Goal: Transaction & Acquisition: Book appointment/travel/reservation

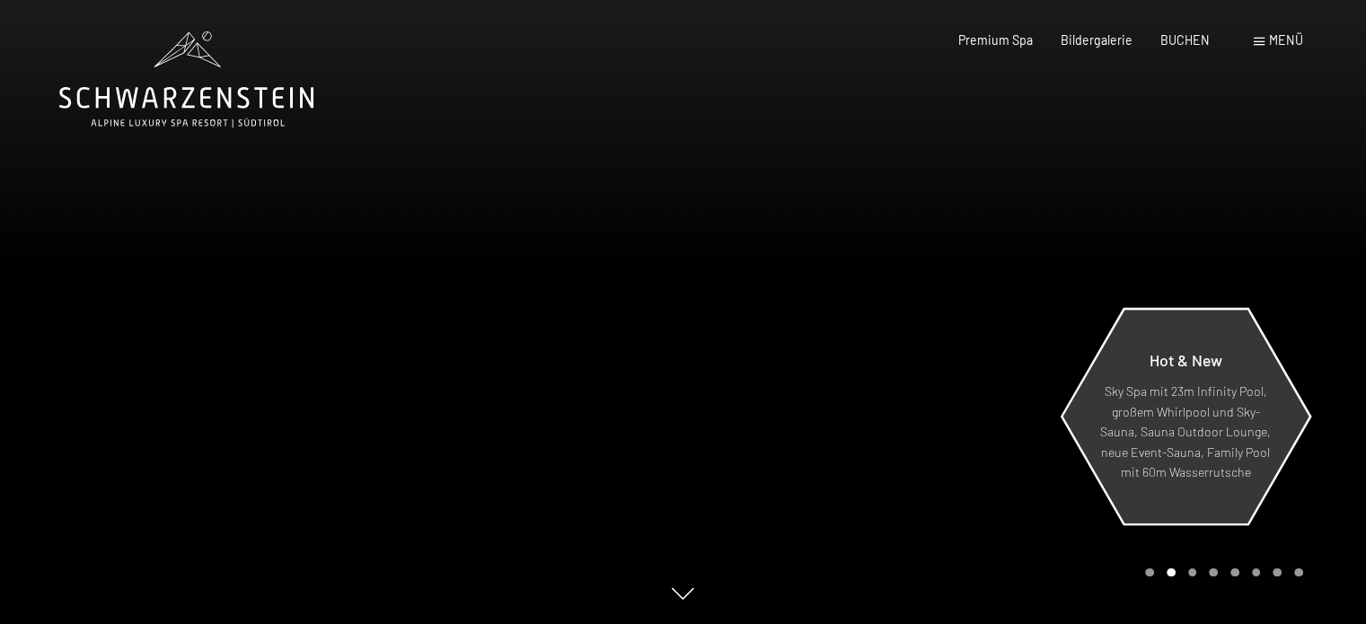
drag, startPoint x: 0, startPoint y: 0, endPoint x: 1169, endPoint y: 408, distance: 1238.2
click at [1169, 408] on p "Sky Spa mit 23m Infinity Pool, großem Whirlpool und Sky-Sauna, Sauna Outdoor Lo…" at bounding box center [1185, 432] width 172 height 101
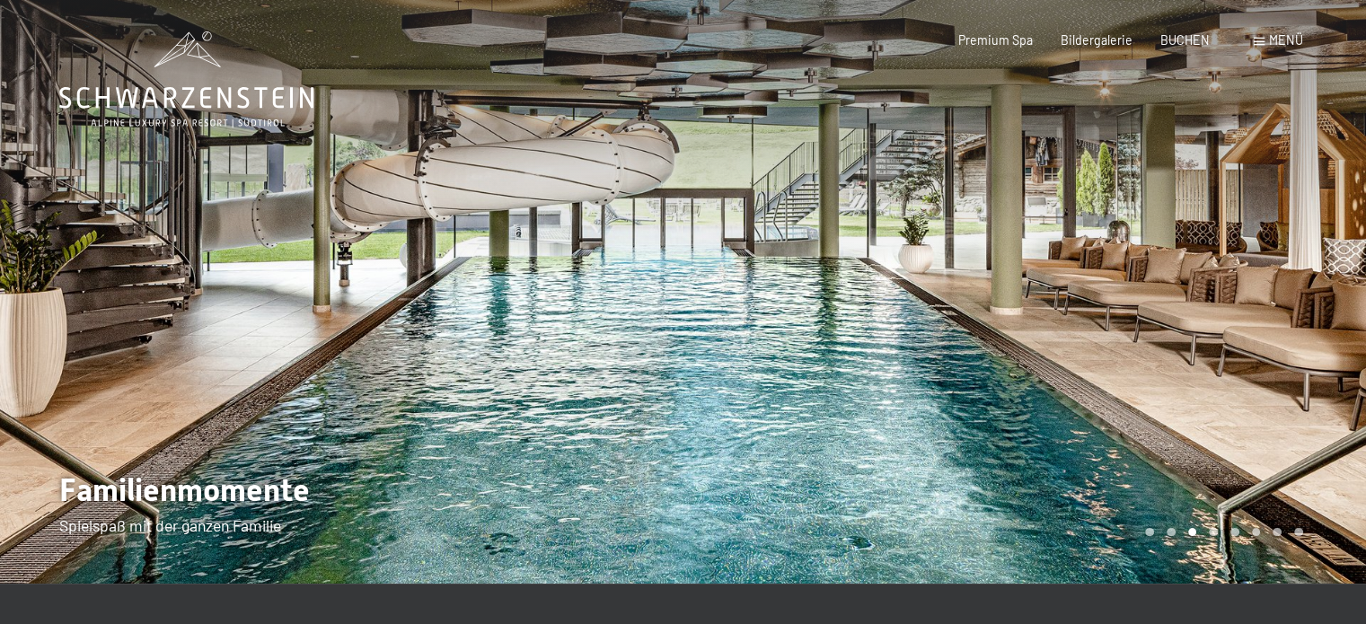
click at [1239, 280] on div at bounding box center [1024, 292] width 683 height 584
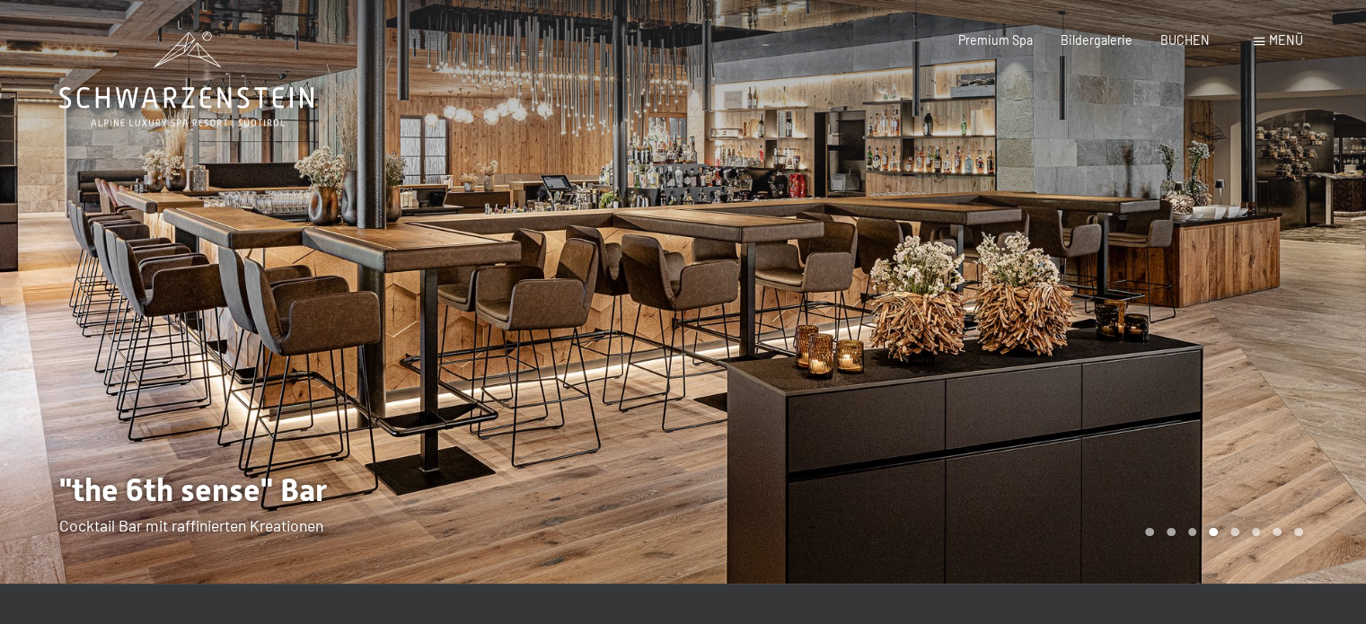
click at [1169, 243] on div at bounding box center [1024, 292] width 683 height 584
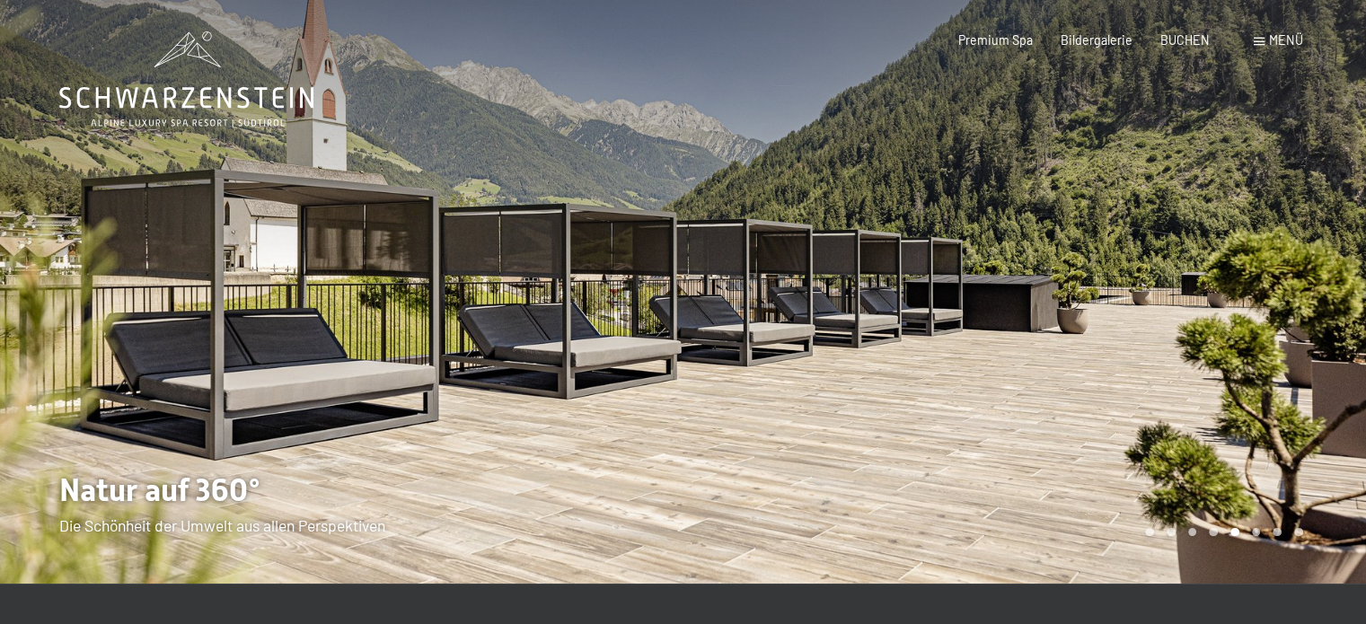
click at [1169, 243] on div at bounding box center [1024, 292] width 683 height 584
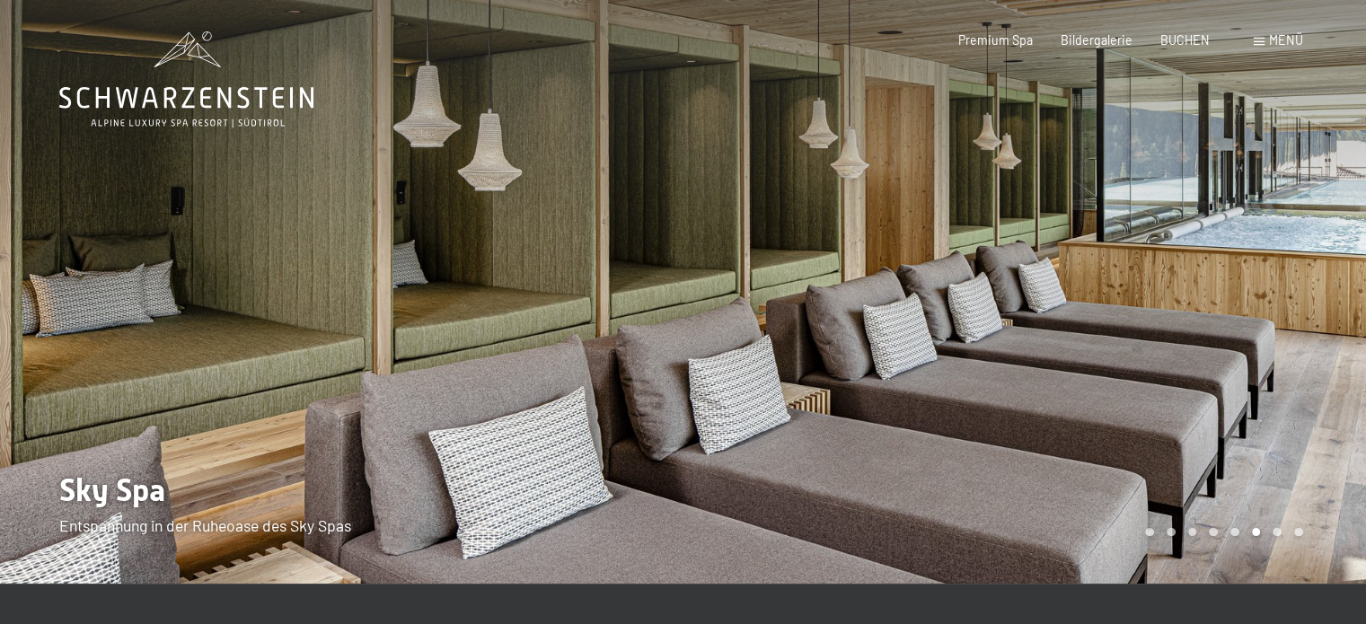
click at [1169, 243] on div at bounding box center [1024, 292] width 683 height 584
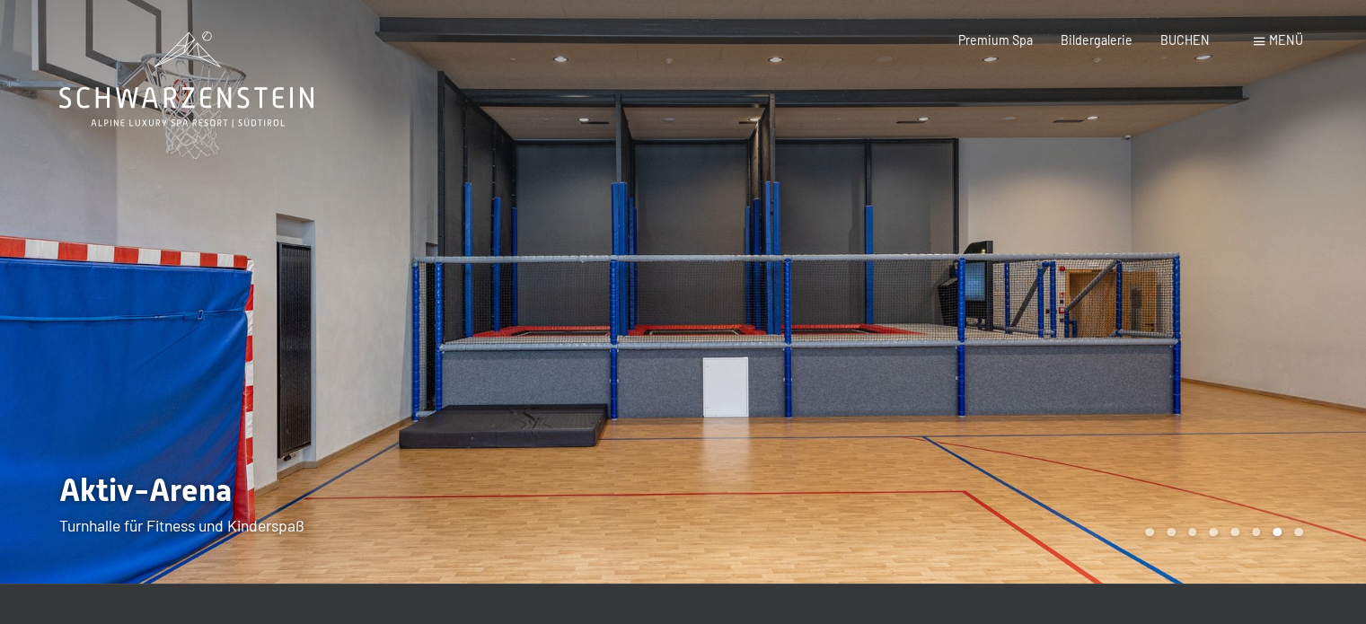
click at [1169, 243] on div at bounding box center [1024, 292] width 683 height 584
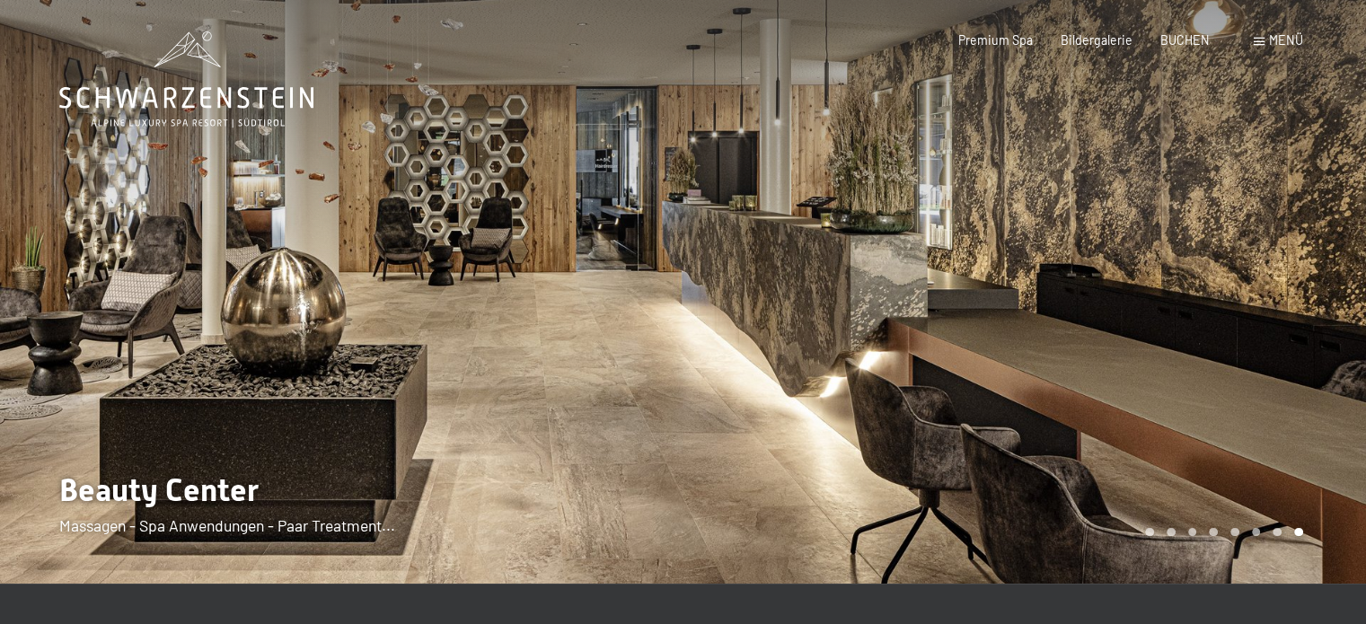
click at [1169, 243] on div at bounding box center [1024, 292] width 683 height 584
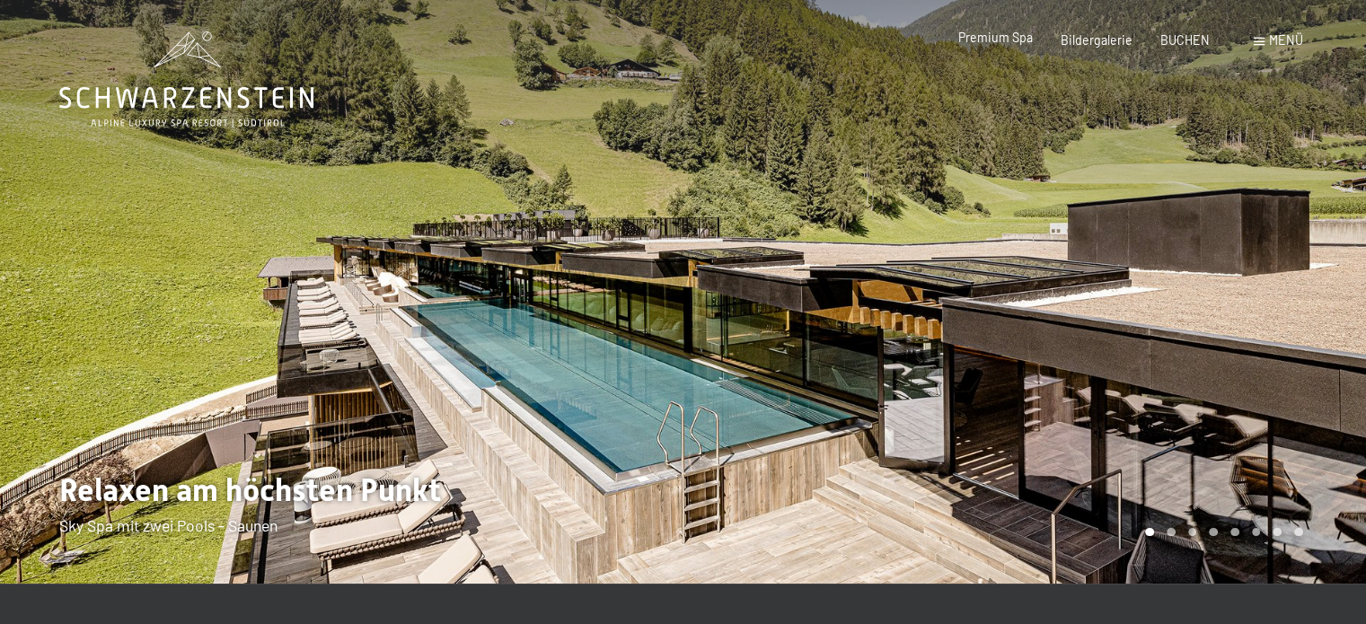
click at [1011, 39] on span "Premium Spa" at bounding box center [995, 37] width 75 height 15
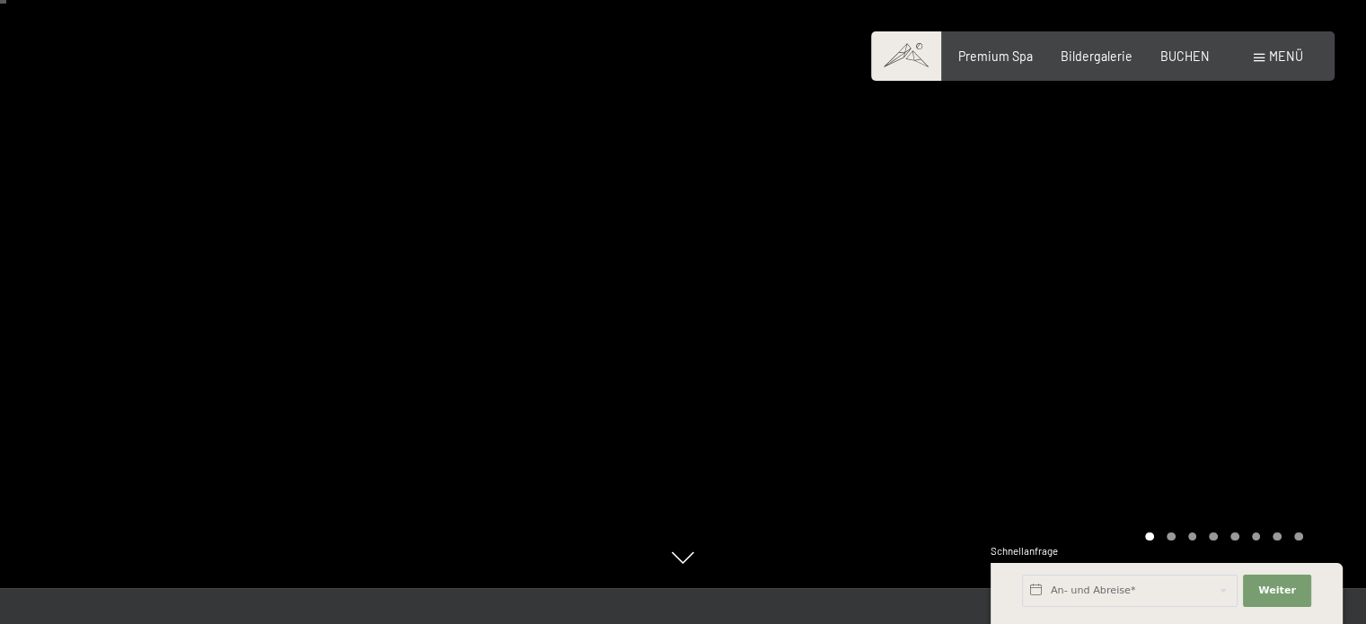
scroll to position [72, 0]
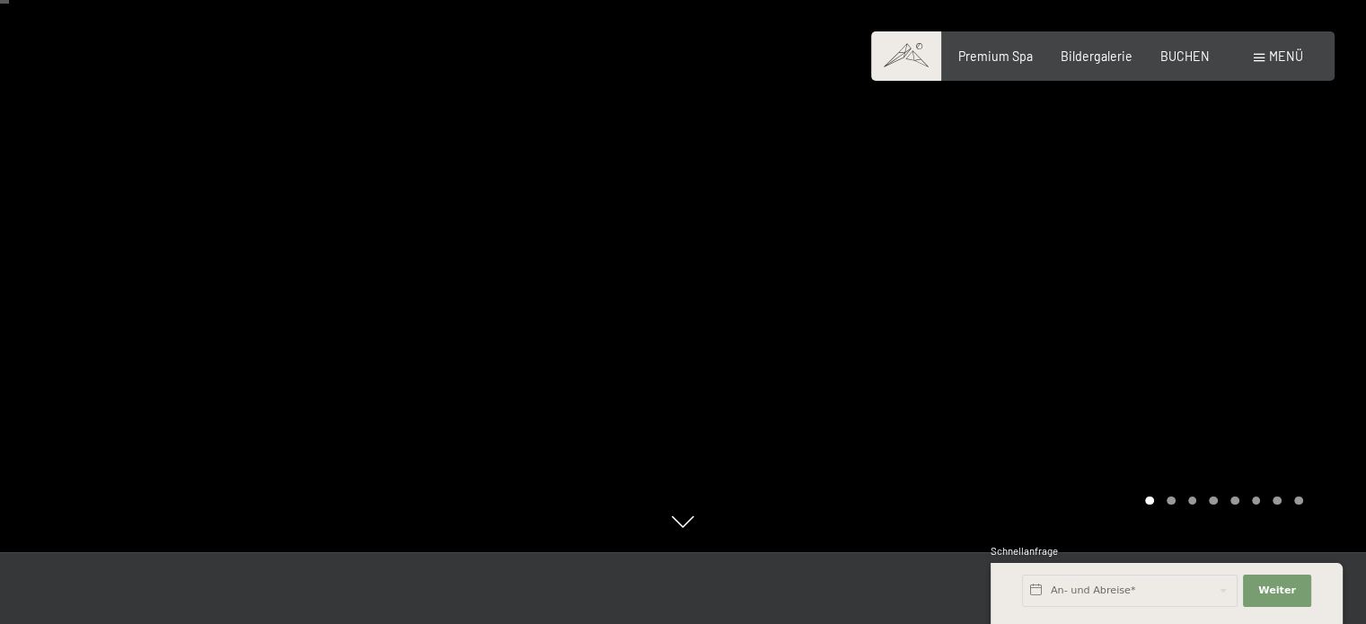
click at [1171, 229] on div at bounding box center [1024, 240] width 683 height 624
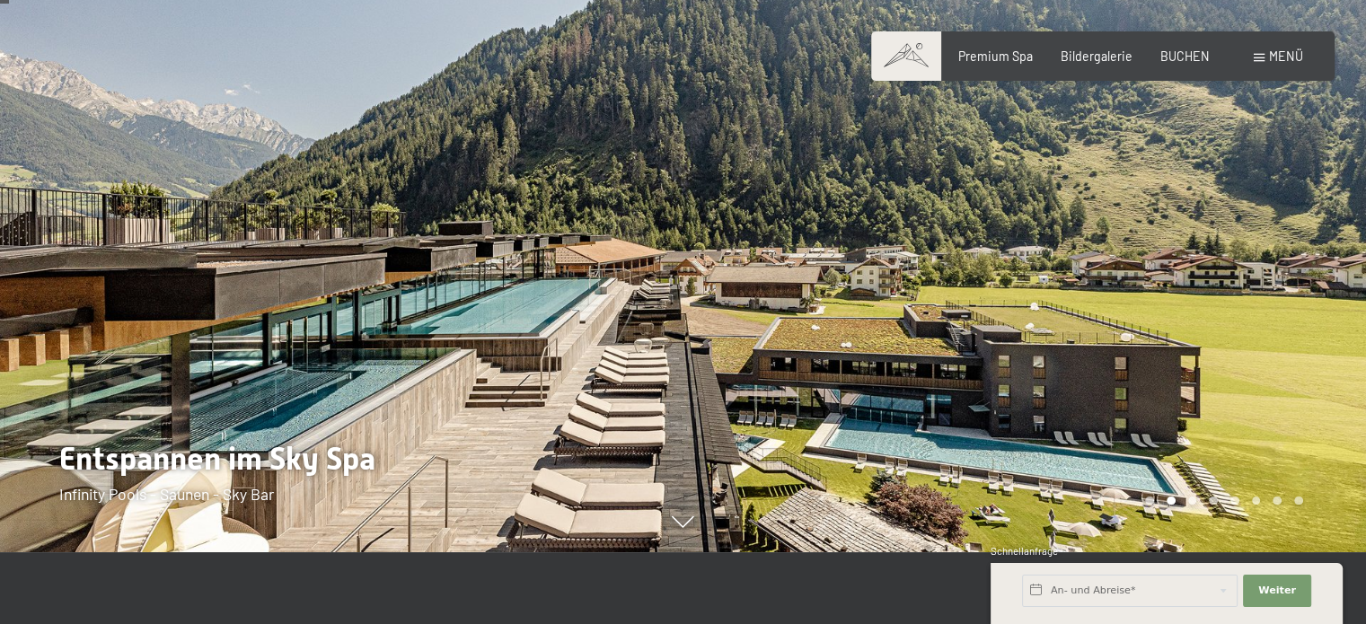
click at [1171, 229] on div at bounding box center [1024, 240] width 683 height 624
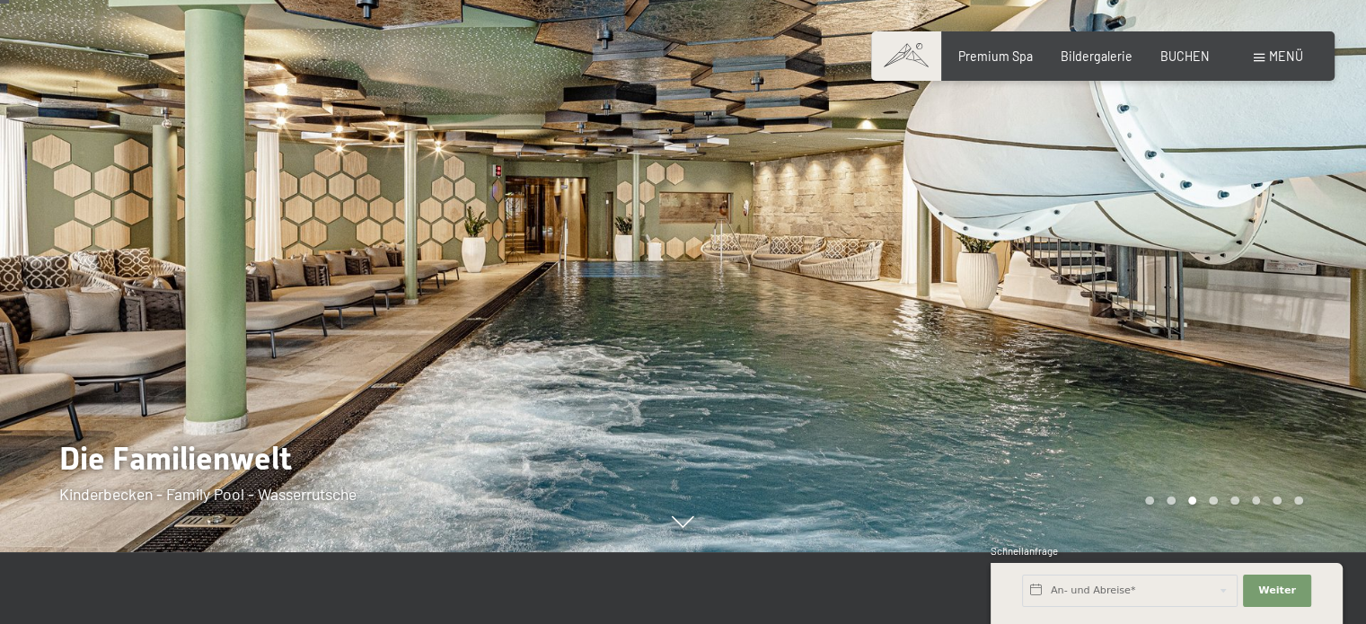
click at [122, 287] on div at bounding box center [341, 240] width 683 height 624
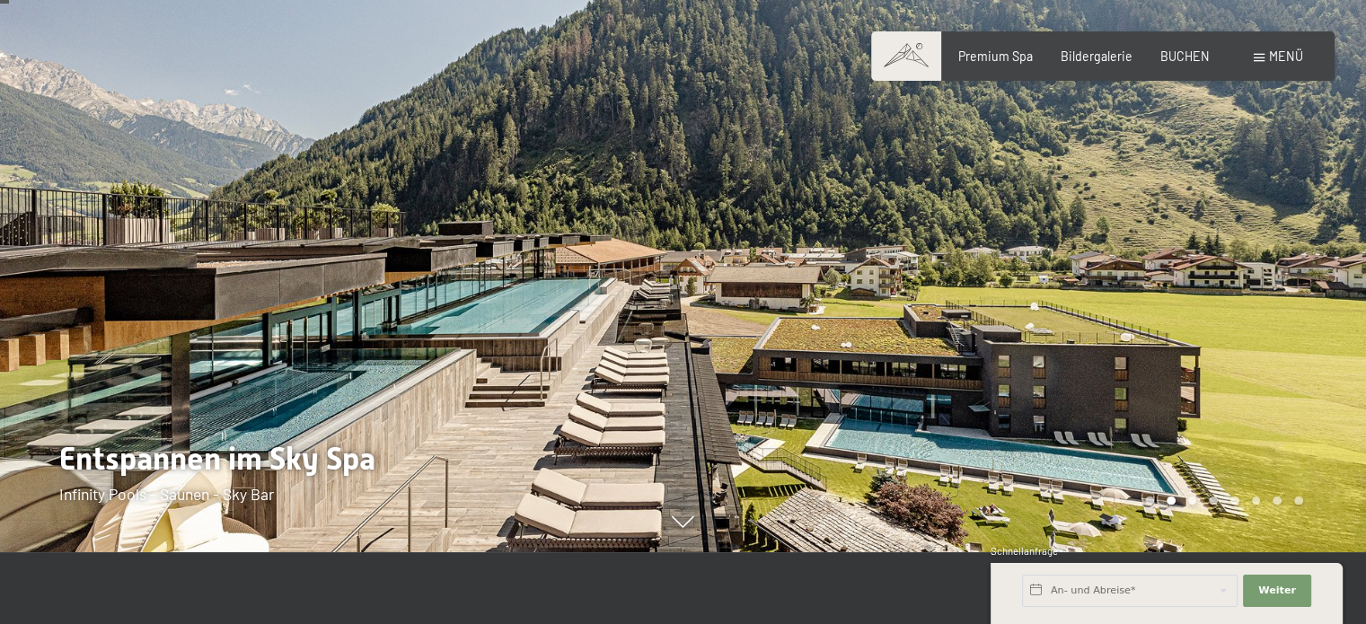
click at [1103, 347] on div at bounding box center [1024, 240] width 683 height 624
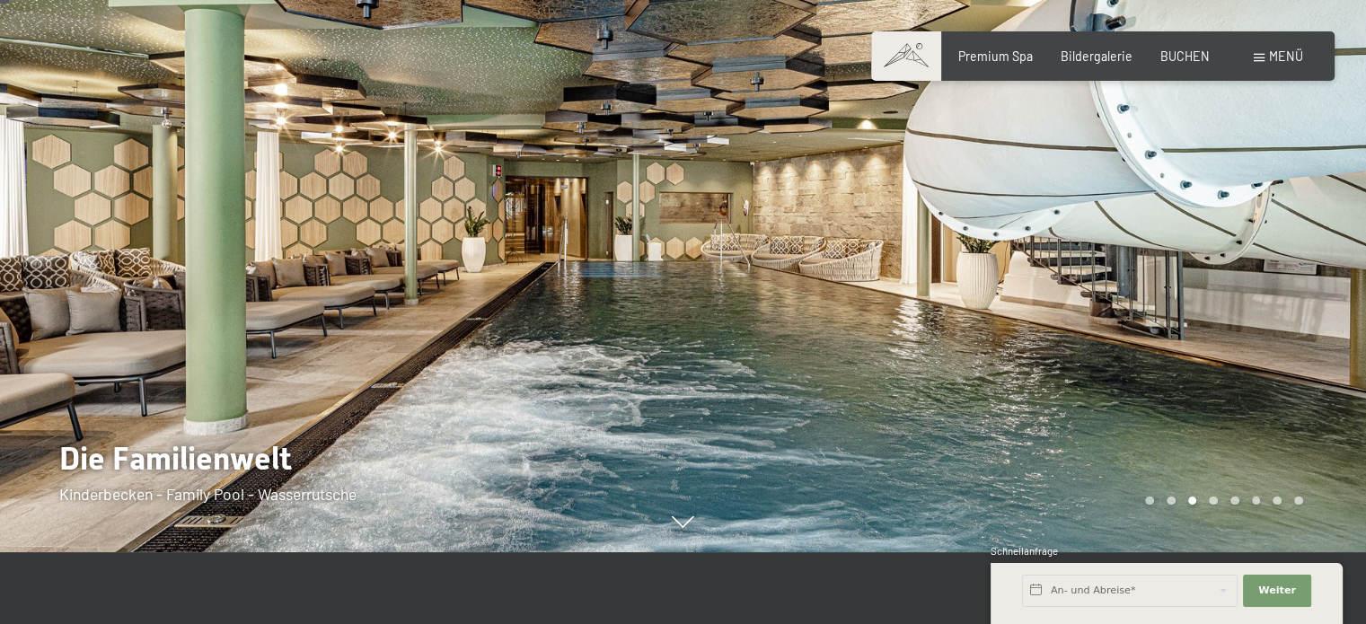
click at [1103, 347] on div at bounding box center [1024, 240] width 683 height 624
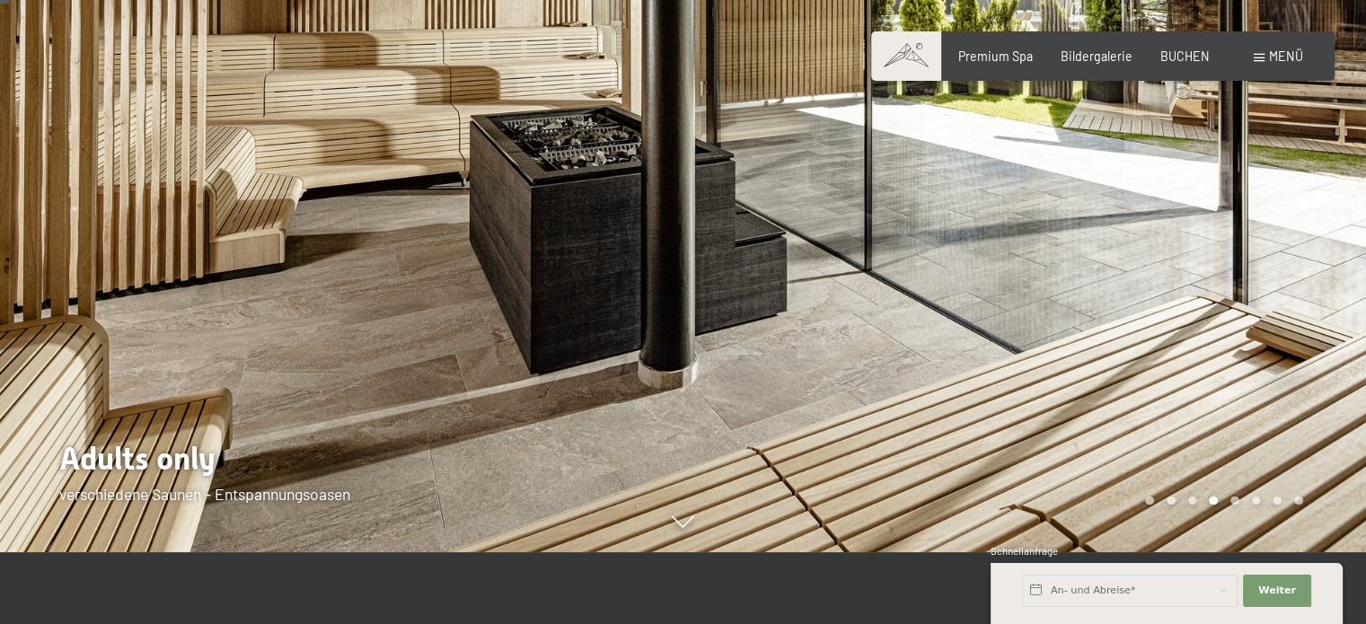
click at [1103, 347] on div at bounding box center [1024, 240] width 683 height 624
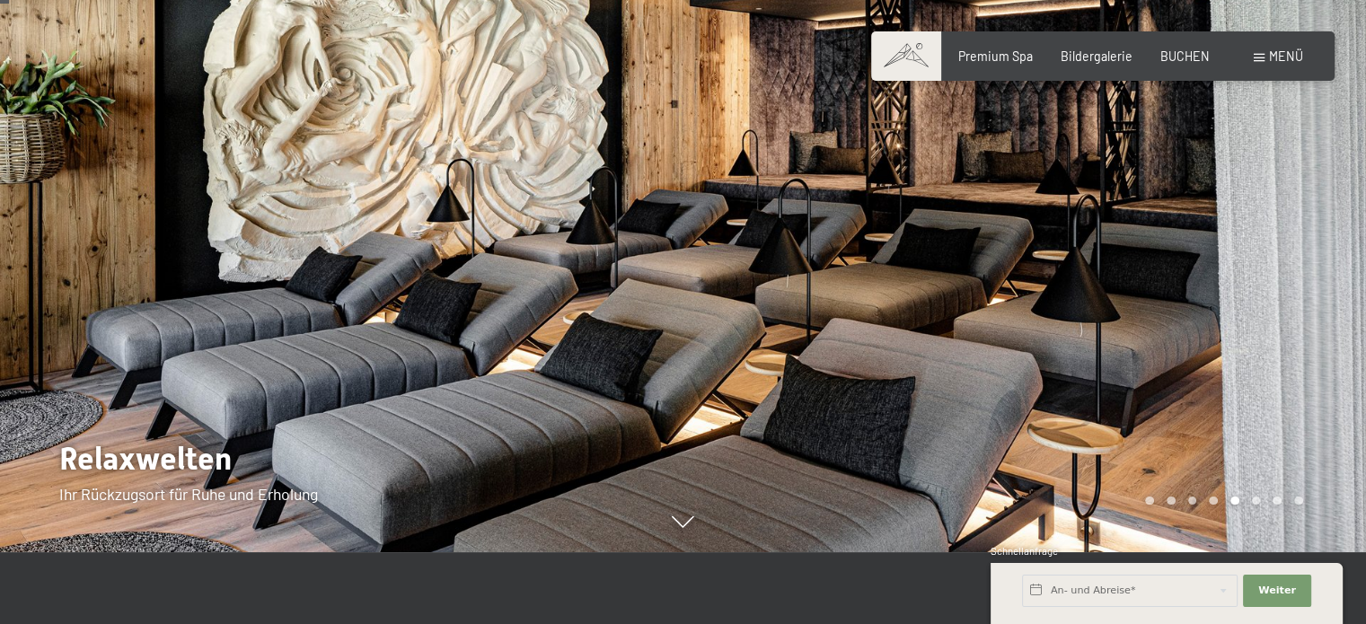
click at [1103, 347] on div at bounding box center [1024, 240] width 683 height 624
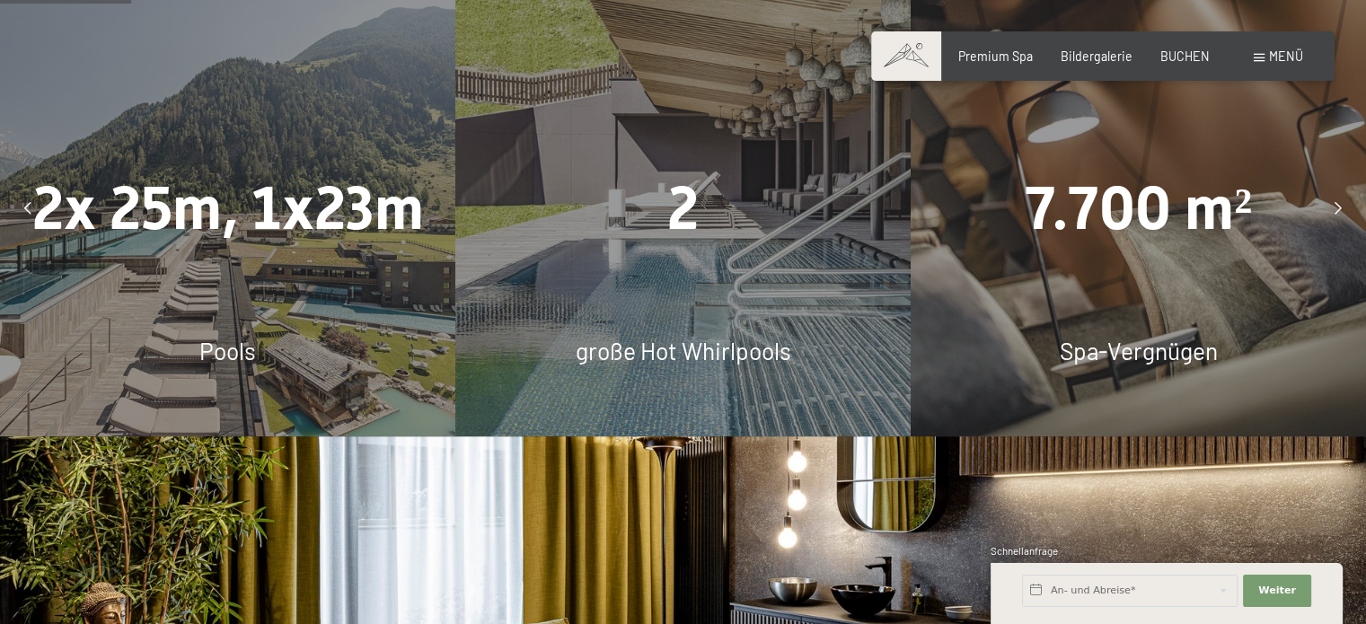
scroll to position [1113, 0]
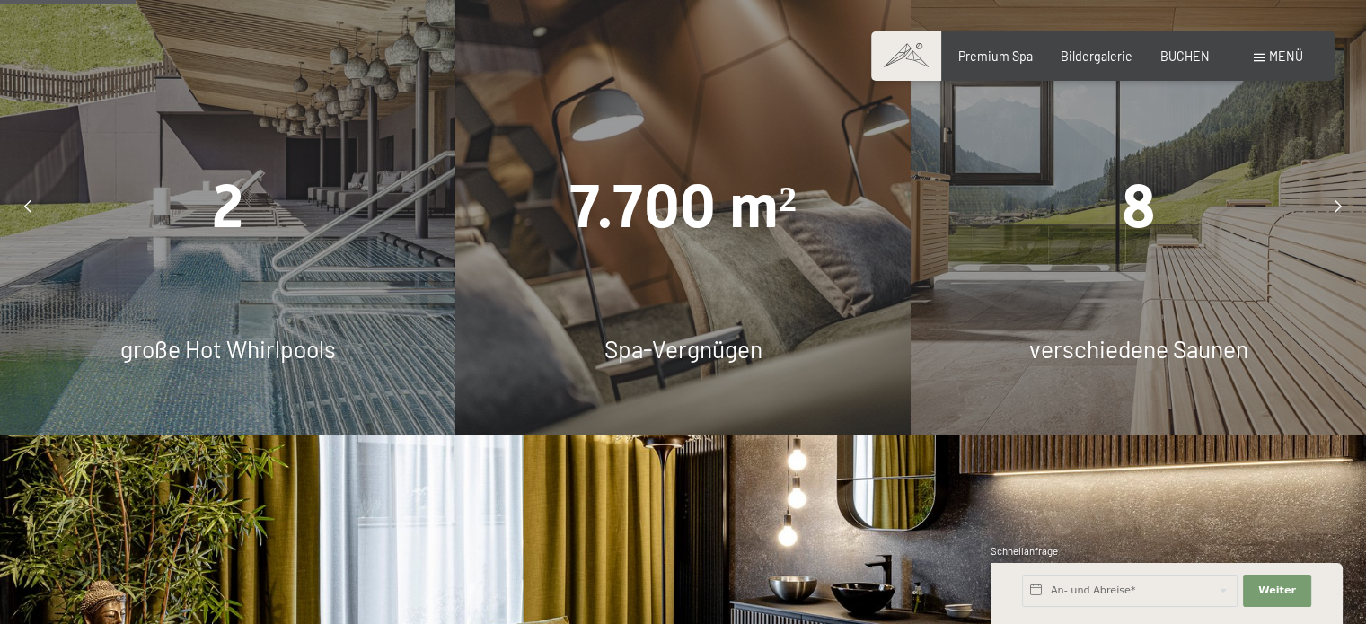
click at [26, 213] on icon at bounding box center [27, 206] width 7 height 13
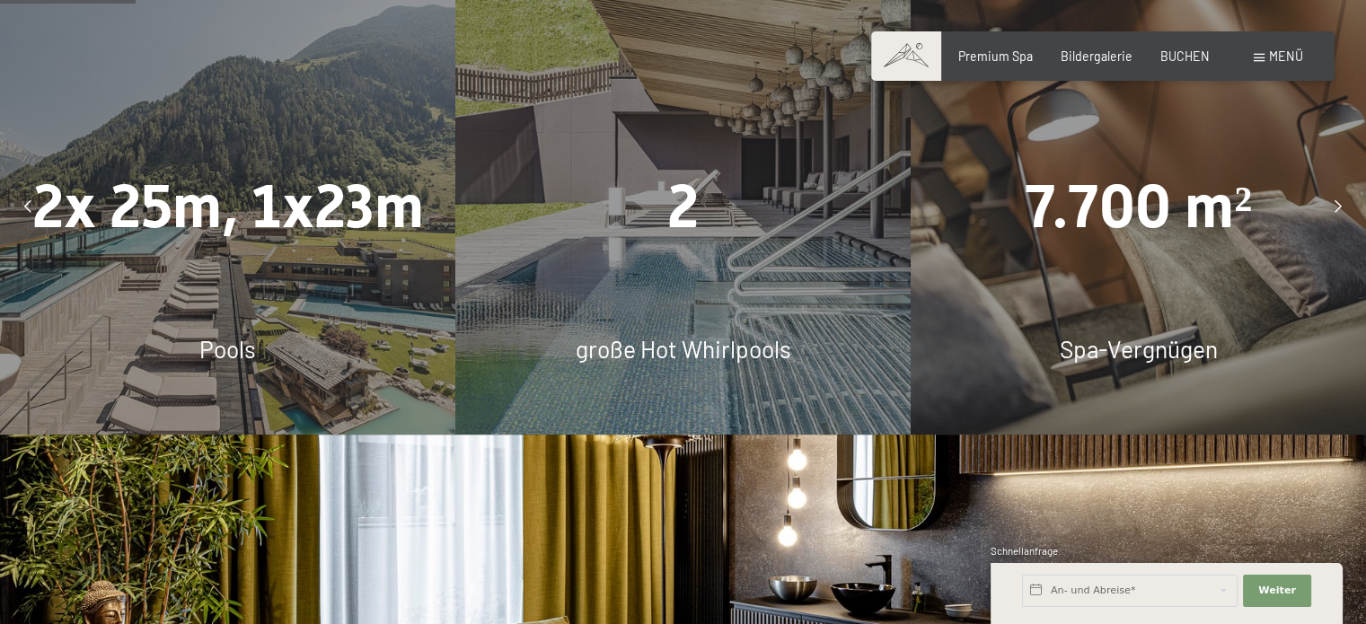
click at [26, 213] on icon at bounding box center [27, 206] width 7 height 13
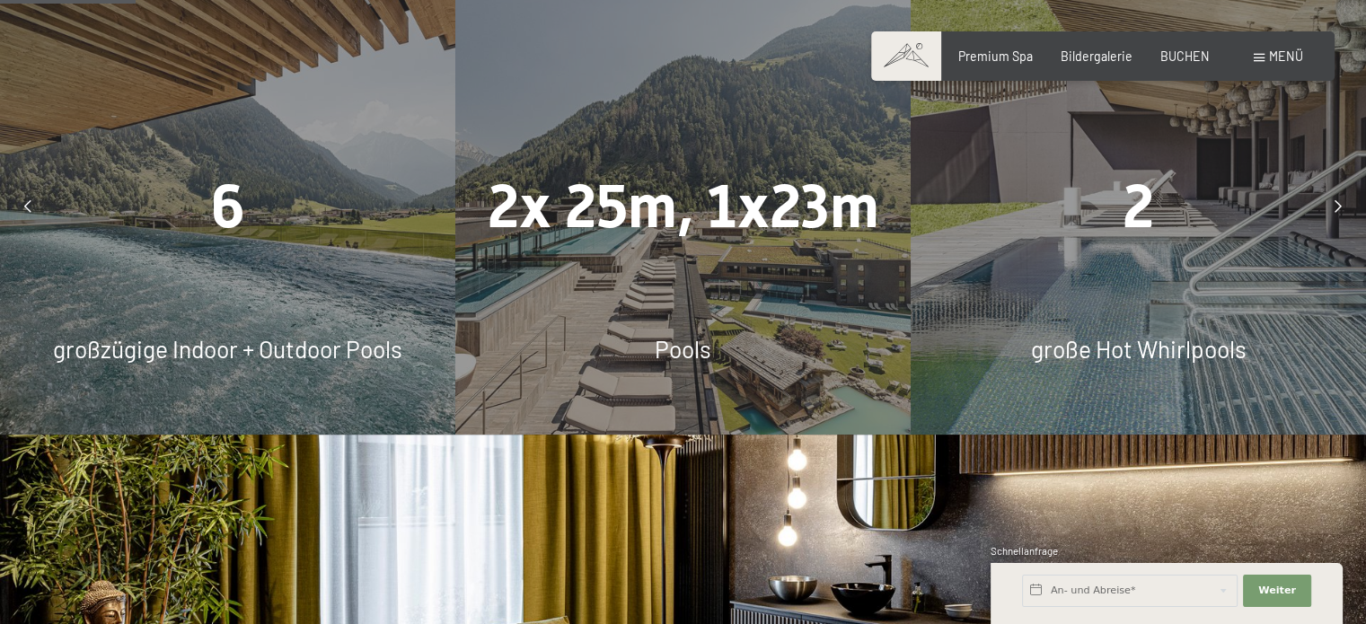
click at [26, 213] on icon at bounding box center [27, 206] width 7 height 13
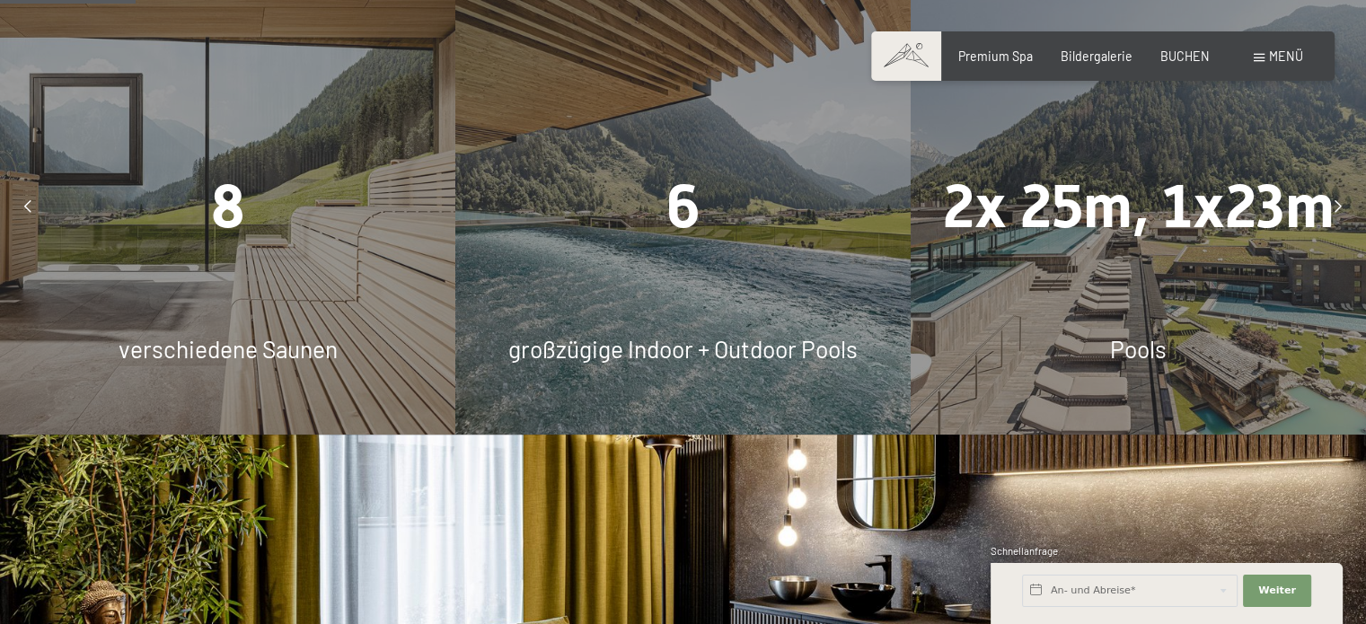
click at [26, 213] on icon at bounding box center [27, 206] width 7 height 13
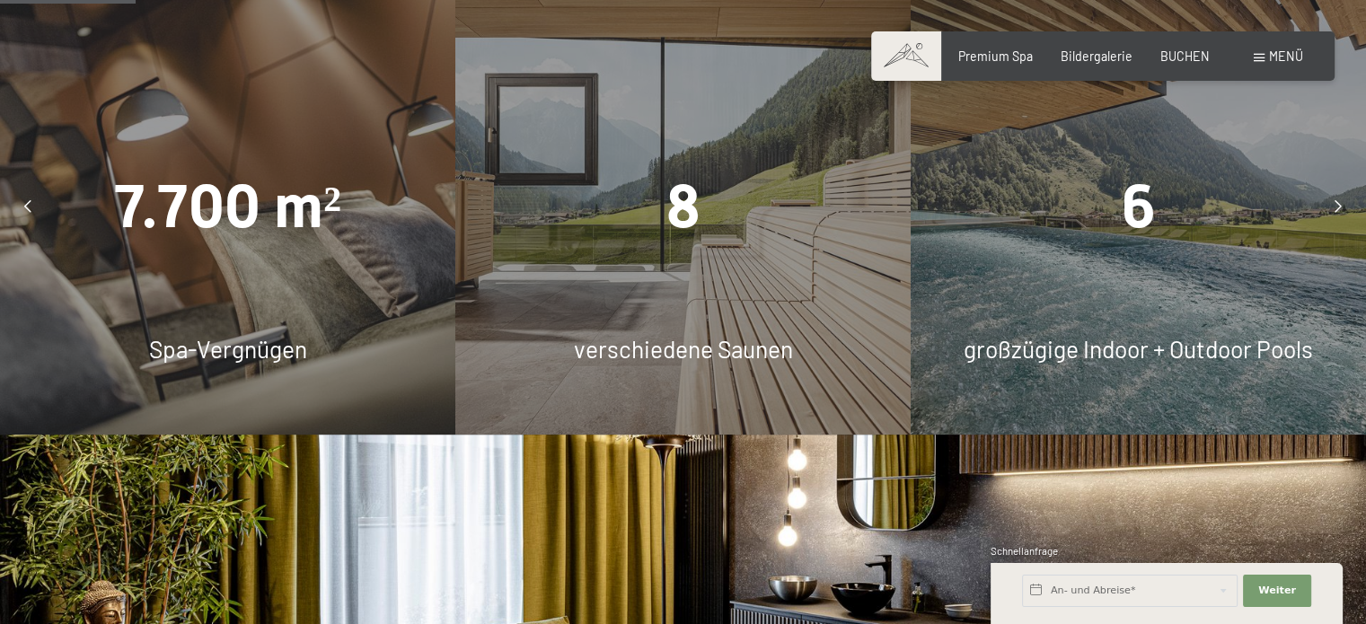
click at [26, 213] on icon at bounding box center [27, 206] width 7 height 13
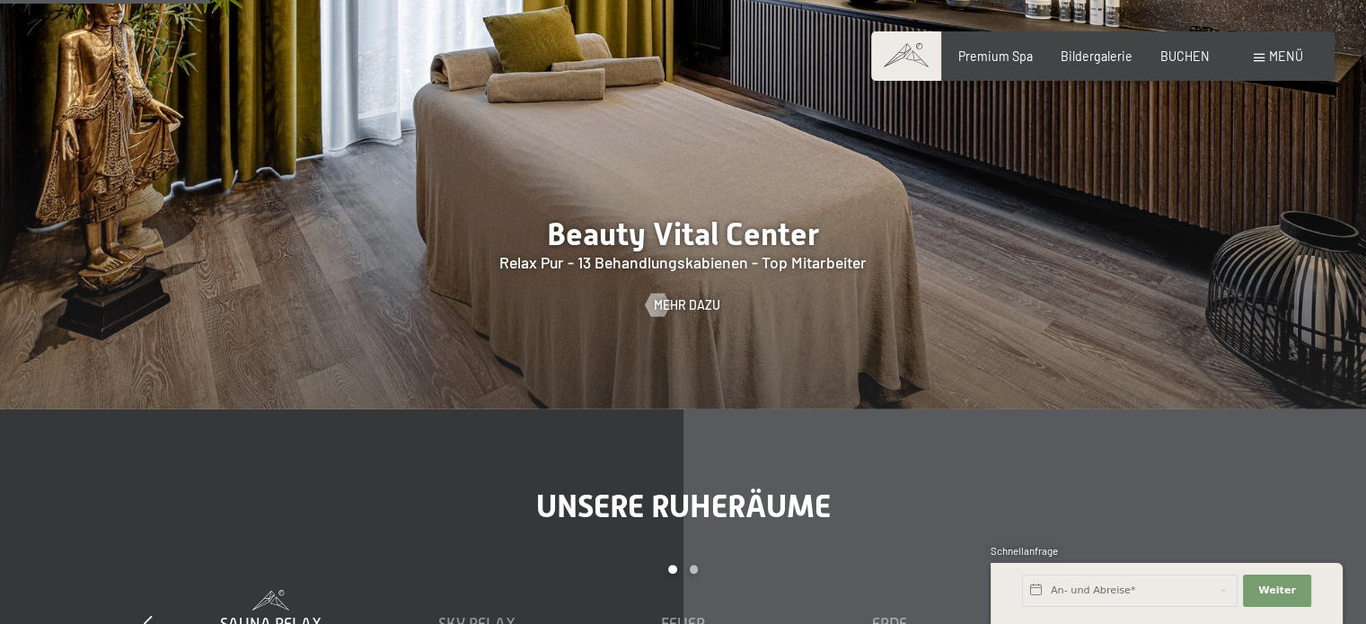
scroll to position [1760, 0]
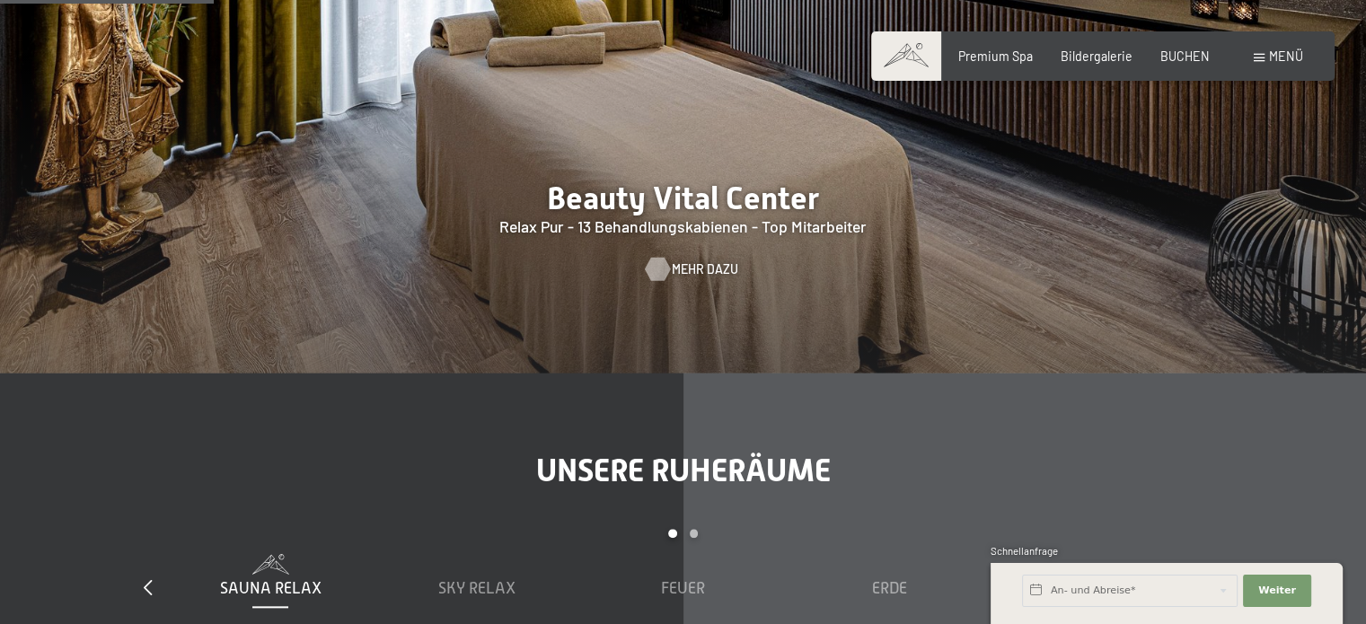
click at [693, 278] on span "Mehr dazu" at bounding box center [705, 269] width 66 height 18
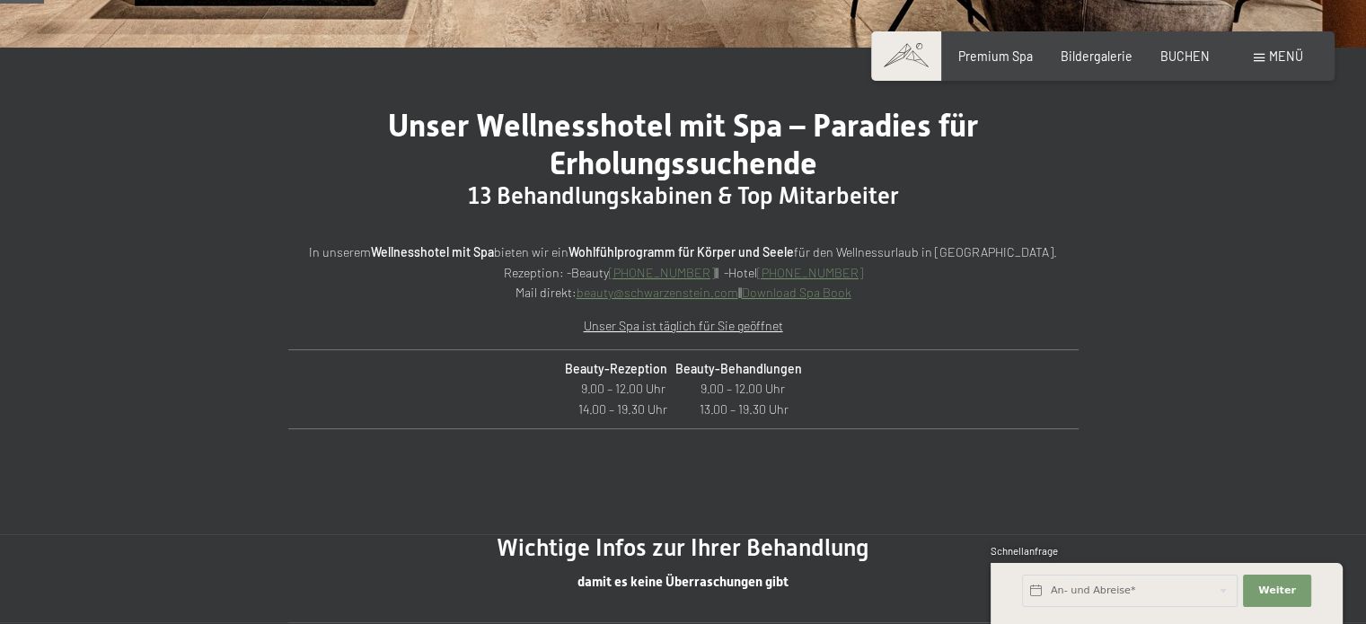
scroll to position [617, 0]
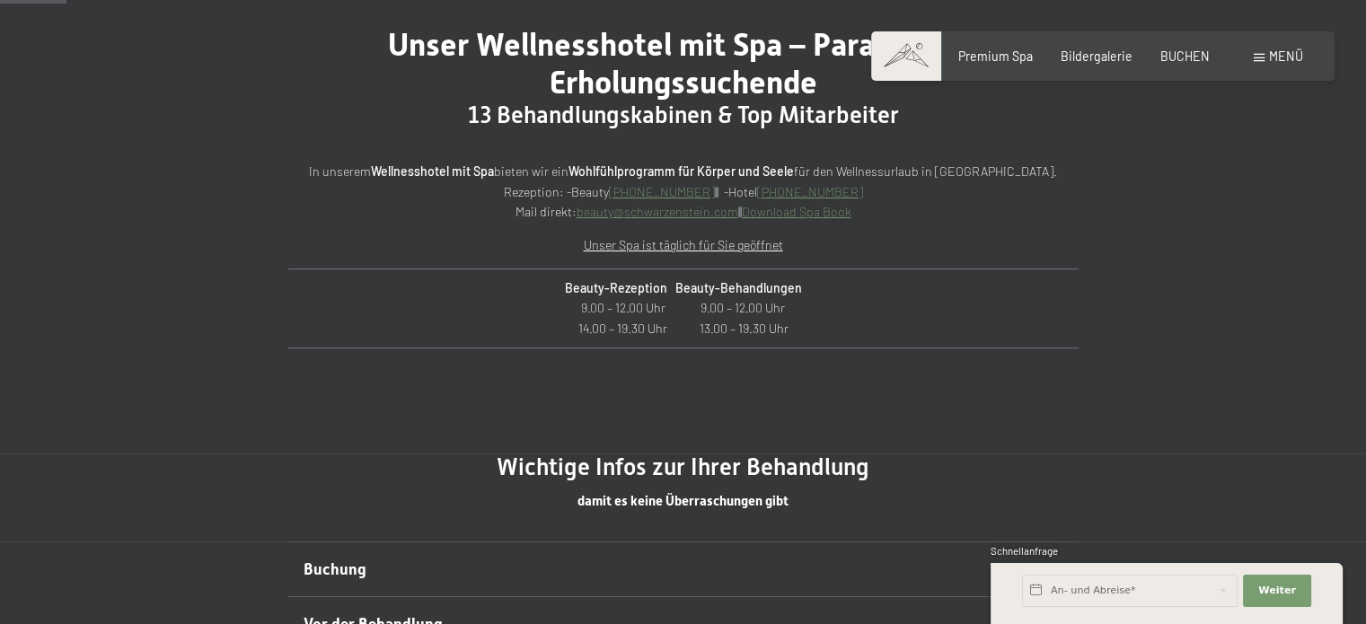
click at [779, 211] on link "Download Spa Book" at bounding box center [797, 211] width 110 height 15
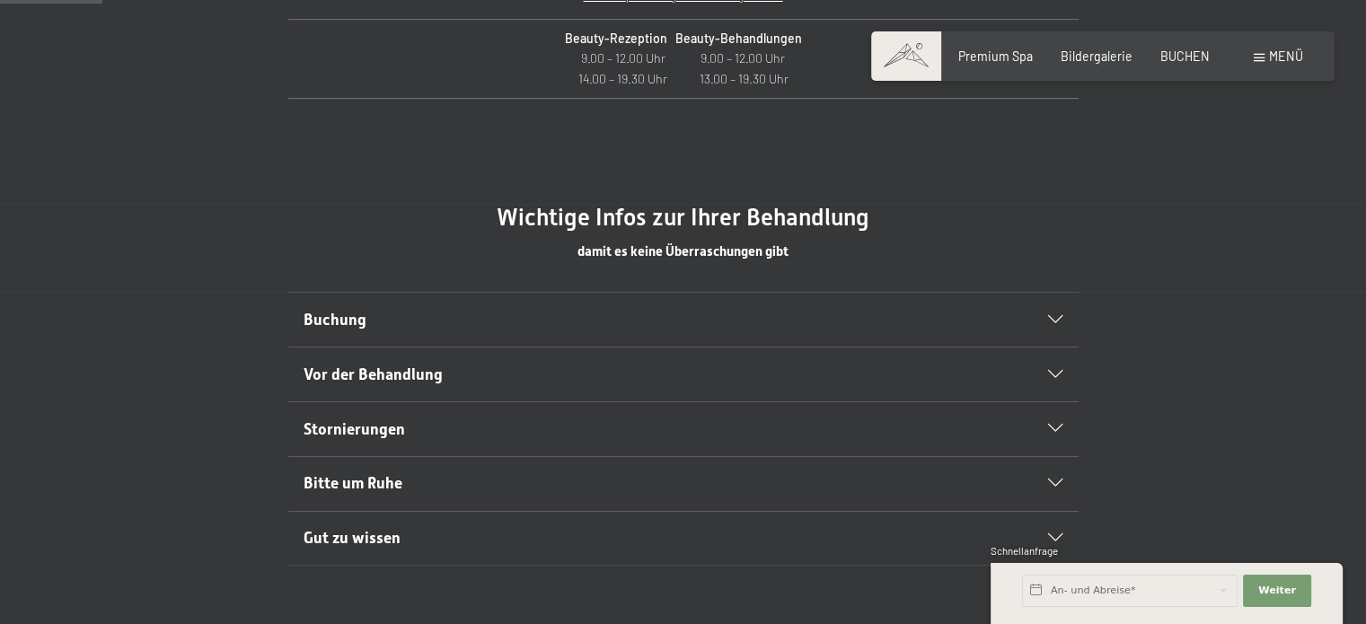
scroll to position [1012, 0]
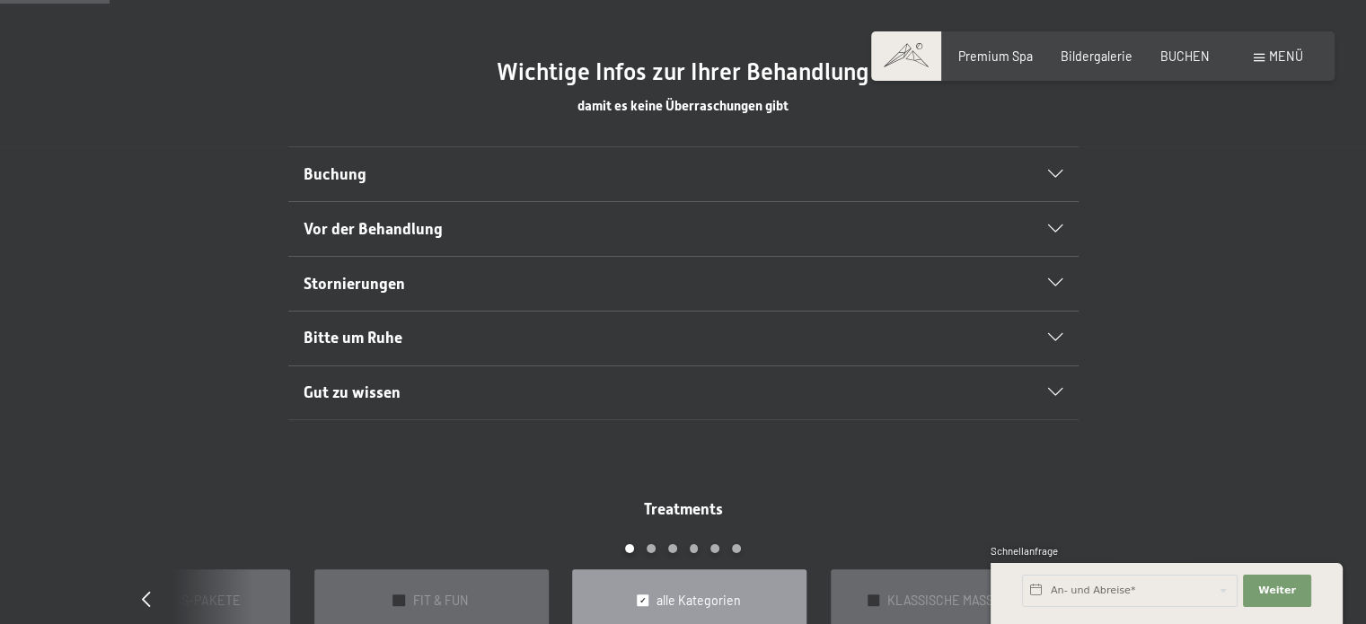
click at [832, 174] on h2 "Buchung" at bounding box center [645, 174] width 682 height 22
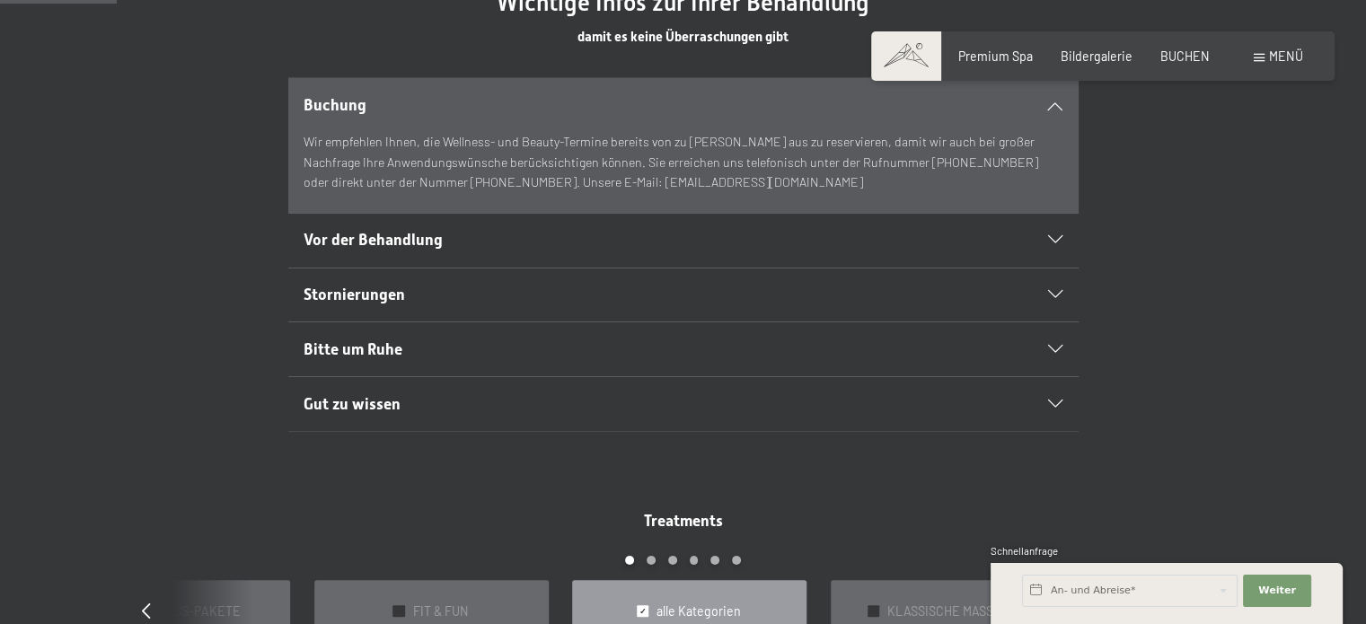
scroll to position [1084, 0]
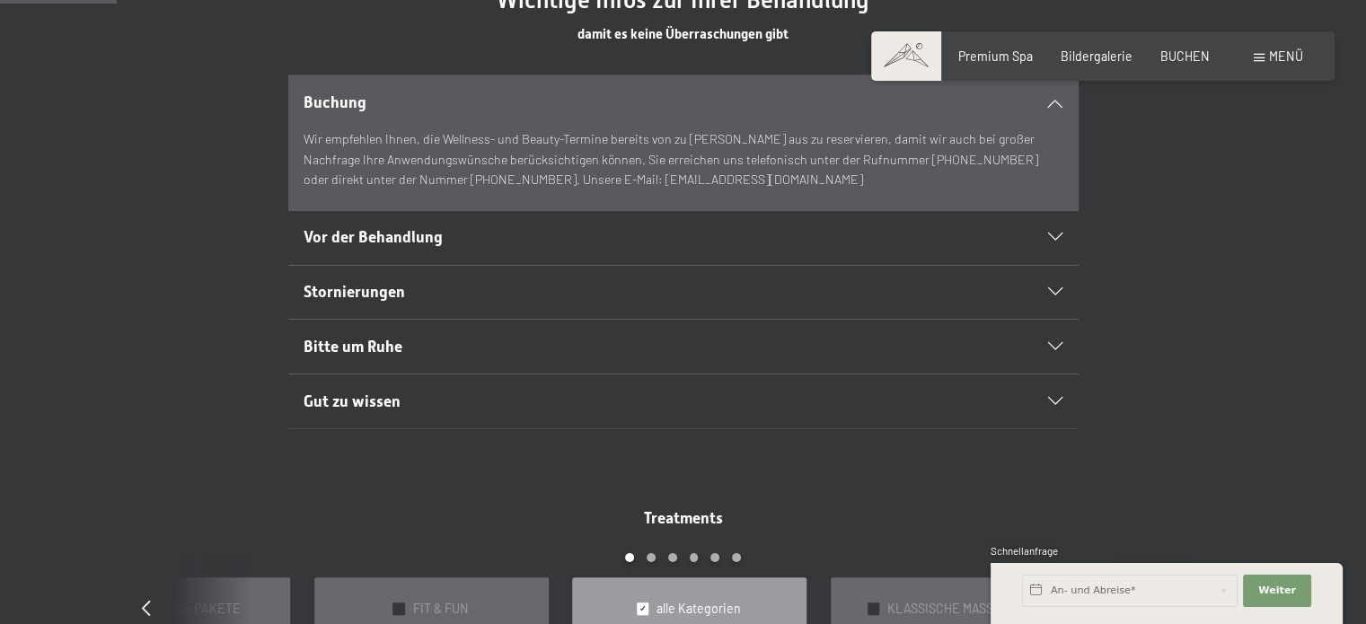
click at [761, 227] on h2 "Vor der Behandlung" at bounding box center [645, 237] width 682 height 22
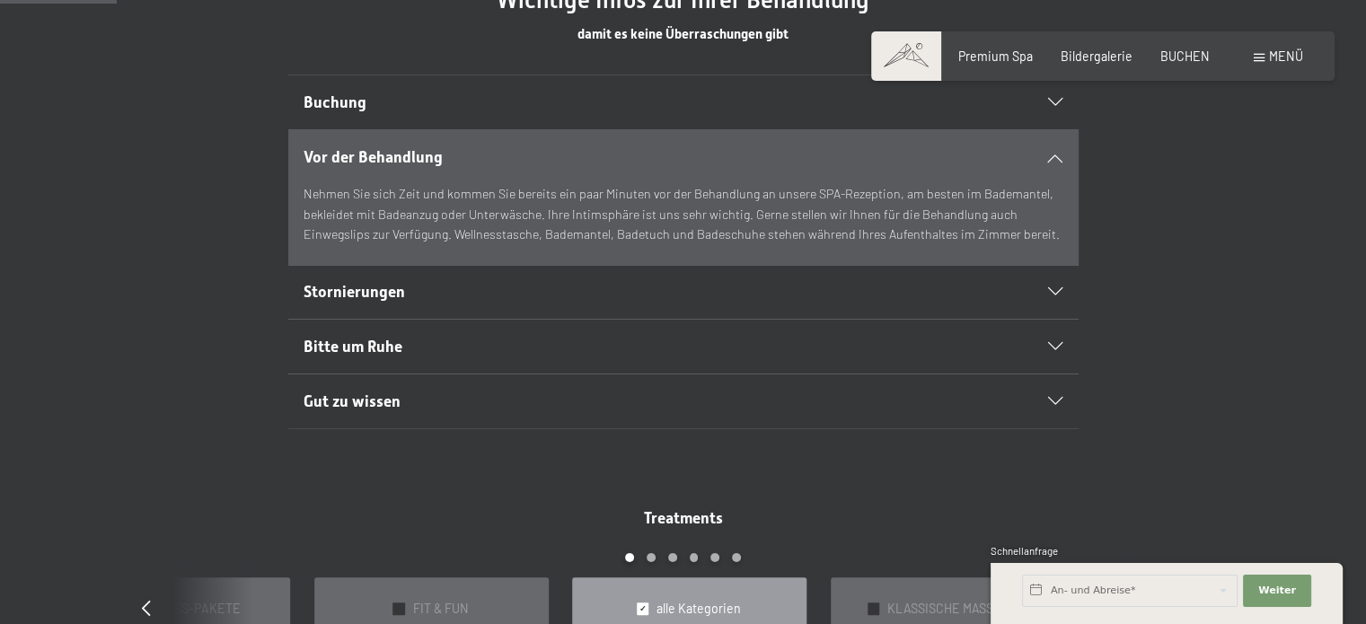
click at [670, 350] on h2 "Bitte um Ruhe" at bounding box center [645, 347] width 682 height 22
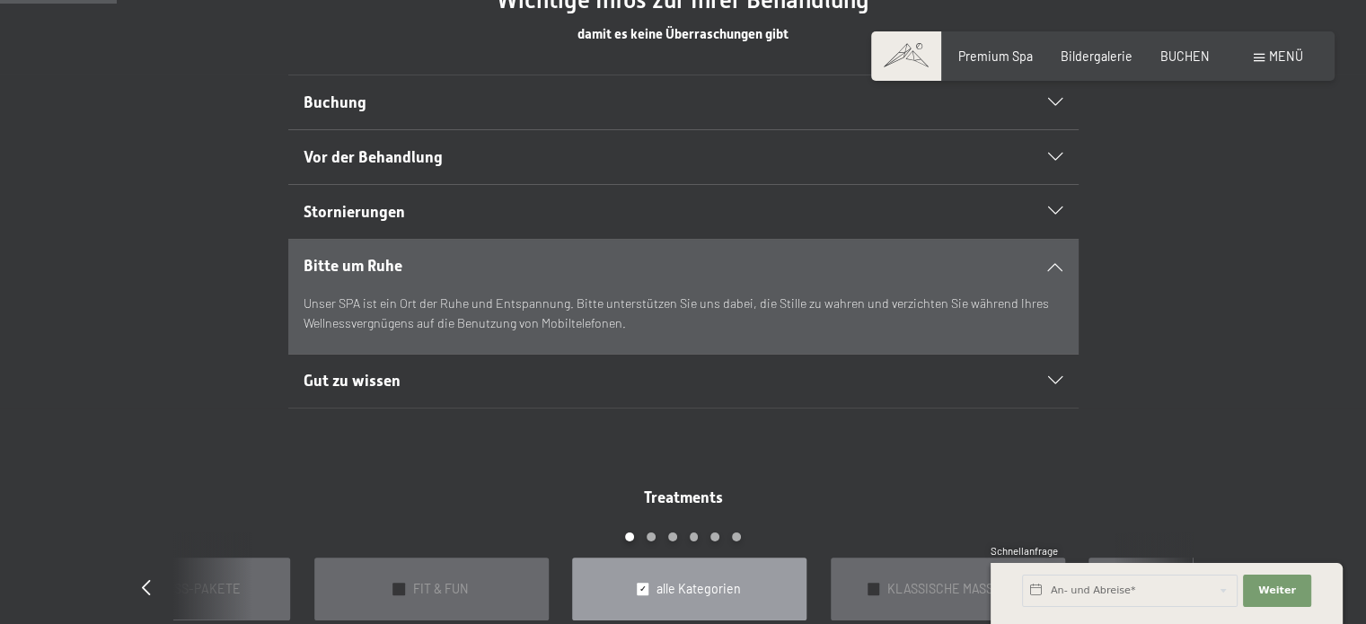
click at [651, 386] on h2 "Gut zu wissen" at bounding box center [645, 381] width 682 height 22
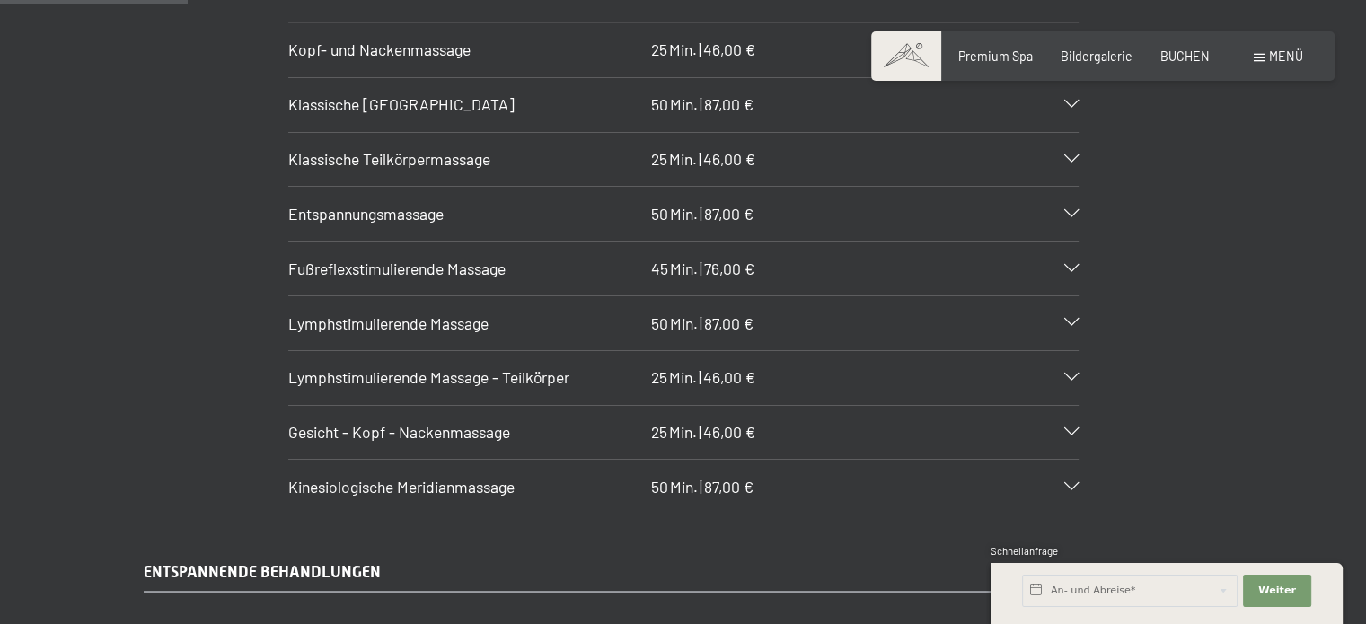
scroll to position [1730, 0]
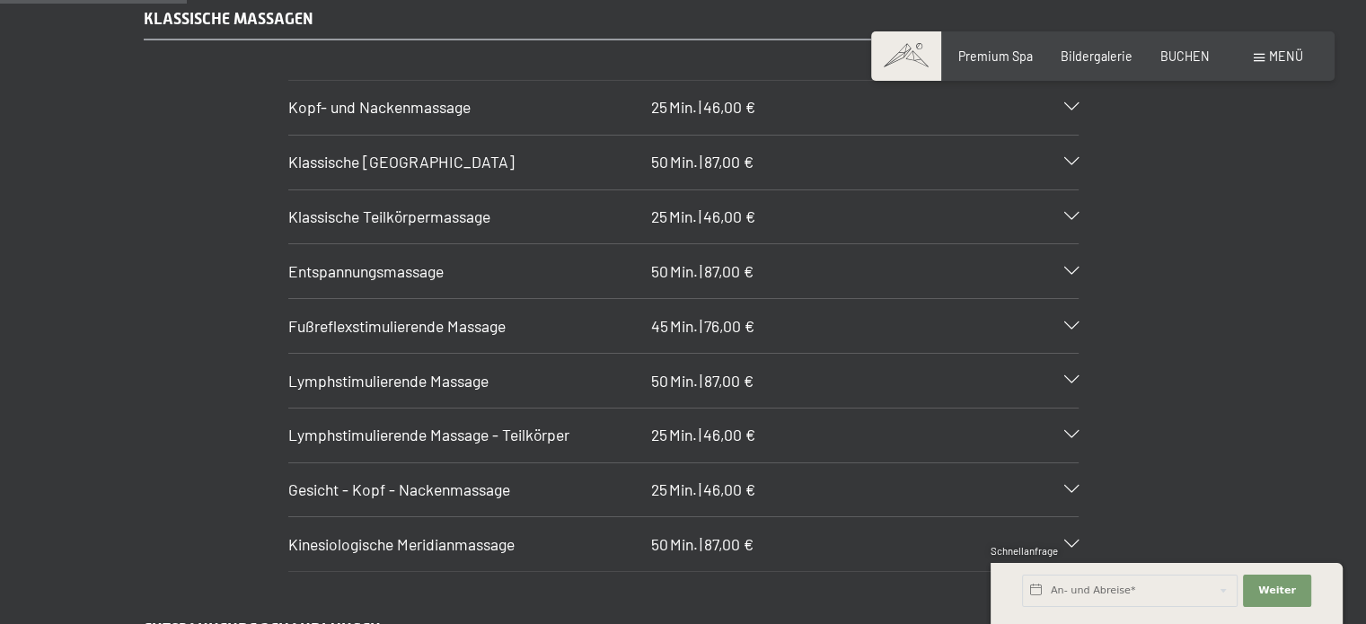
click at [843, 137] on div "Klassische Ganzkörpermassage 50 Min. | 87,00 €" at bounding box center [683, 163] width 790 height 54
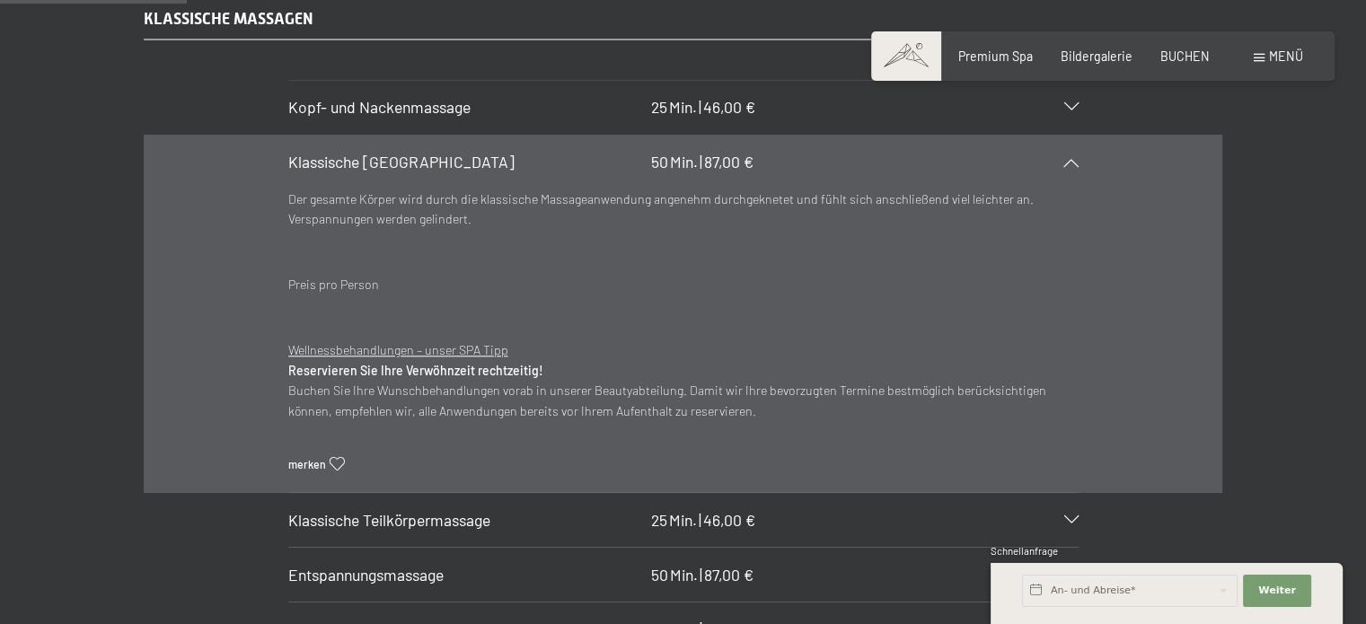
click at [843, 137] on div "Klassische Ganzkörpermassage 50 Min. | 87,00 €" at bounding box center [683, 163] width 790 height 54
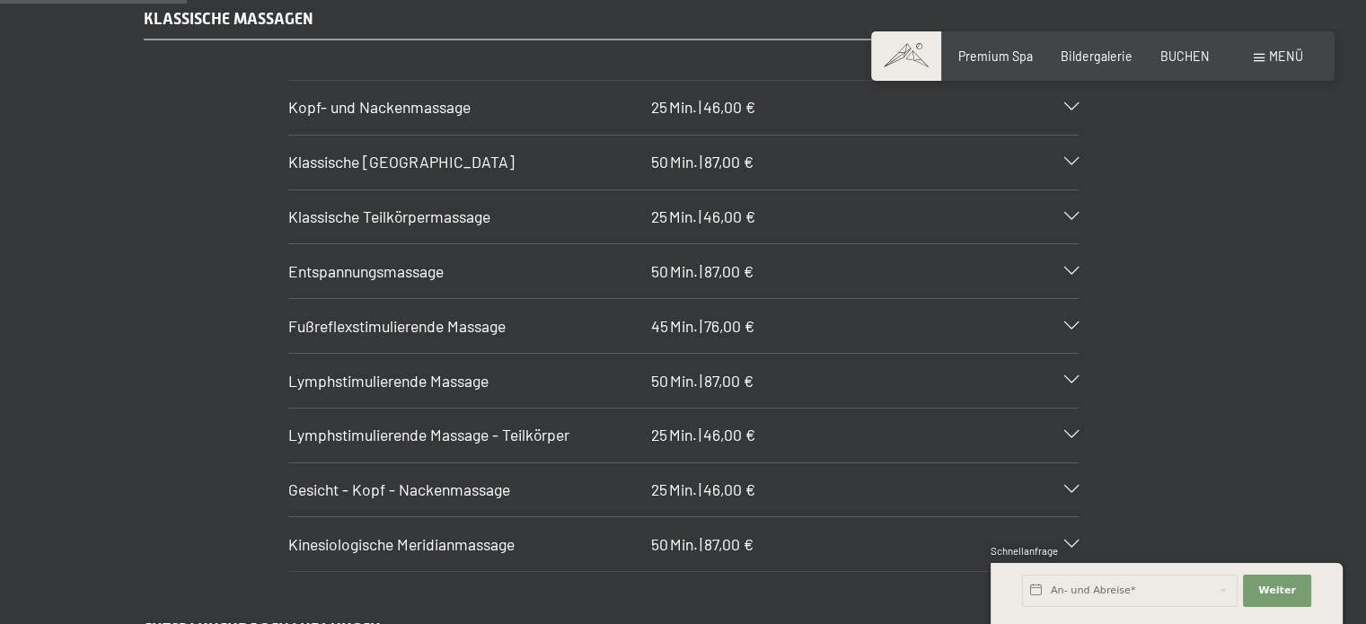
click at [801, 198] on div "Klassische Teilkörpermassage 25 Min. | 46,00 €" at bounding box center [683, 217] width 790 height 54
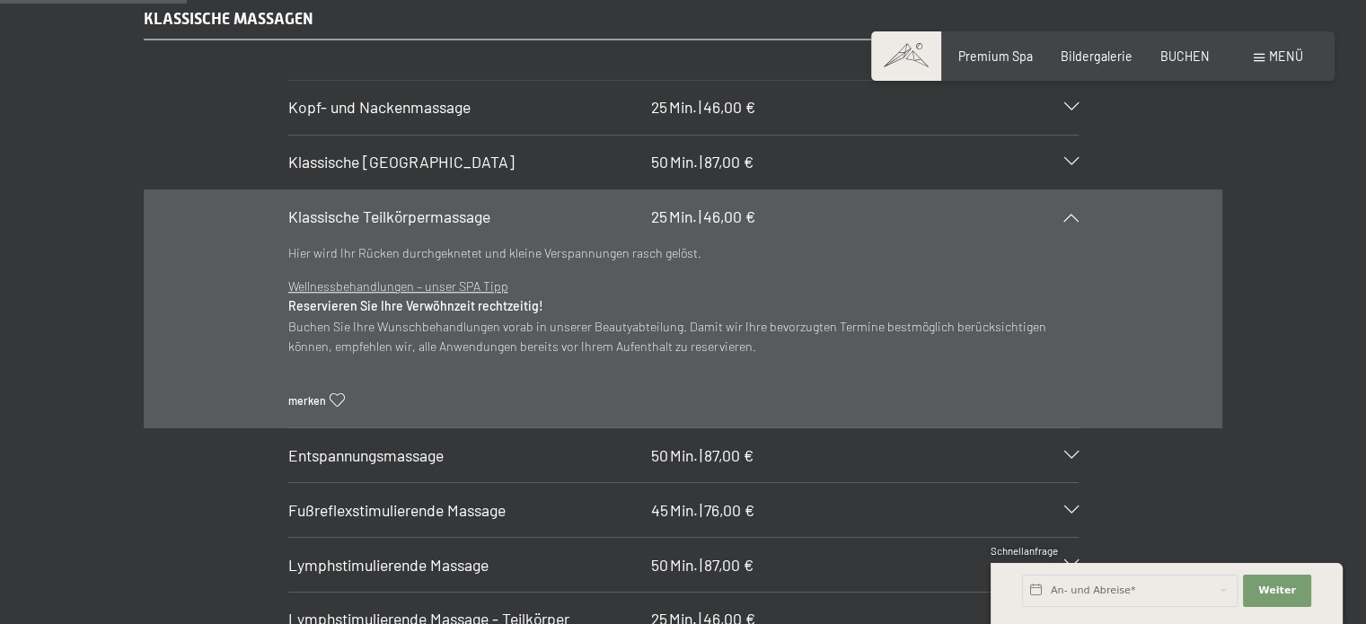
click at [1060, 200] on div "Klassische Teilkörpermassage 25 Min. | 46,00 €" at bounding box center [683, 217] width 790 height 54
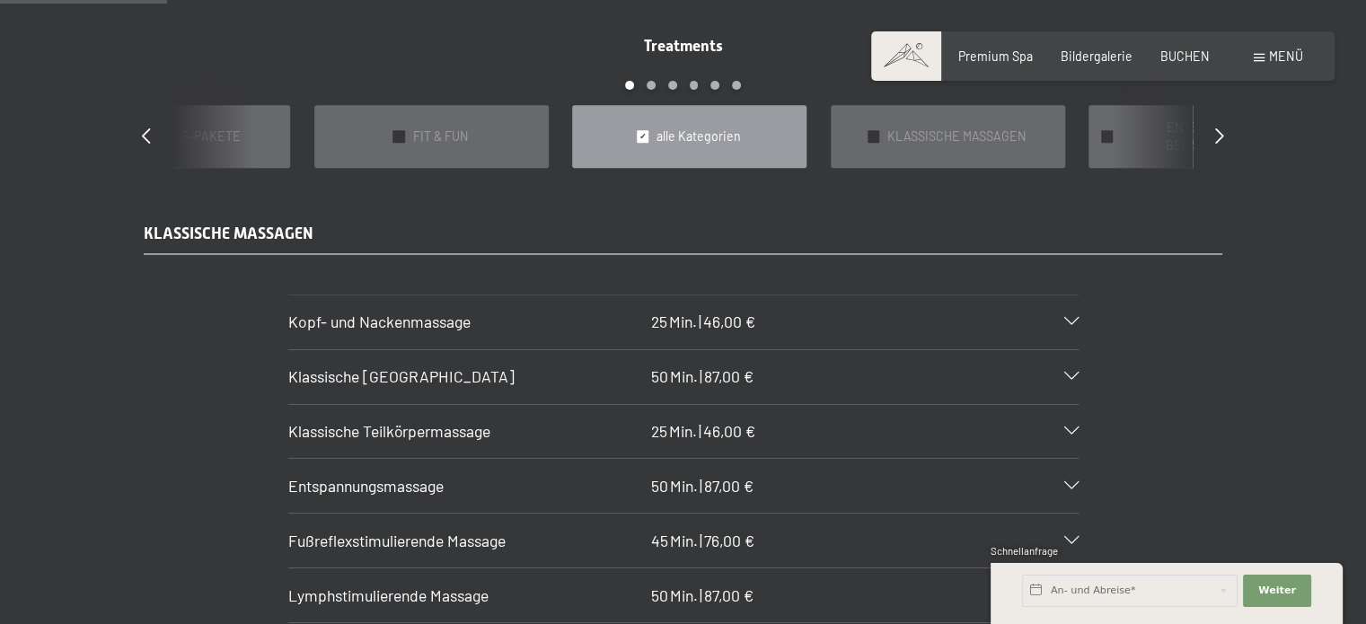
scroll to position [1515, 0]
click at [1221, 128] on icon at bounding box center [1219, 136] width 9 height 16
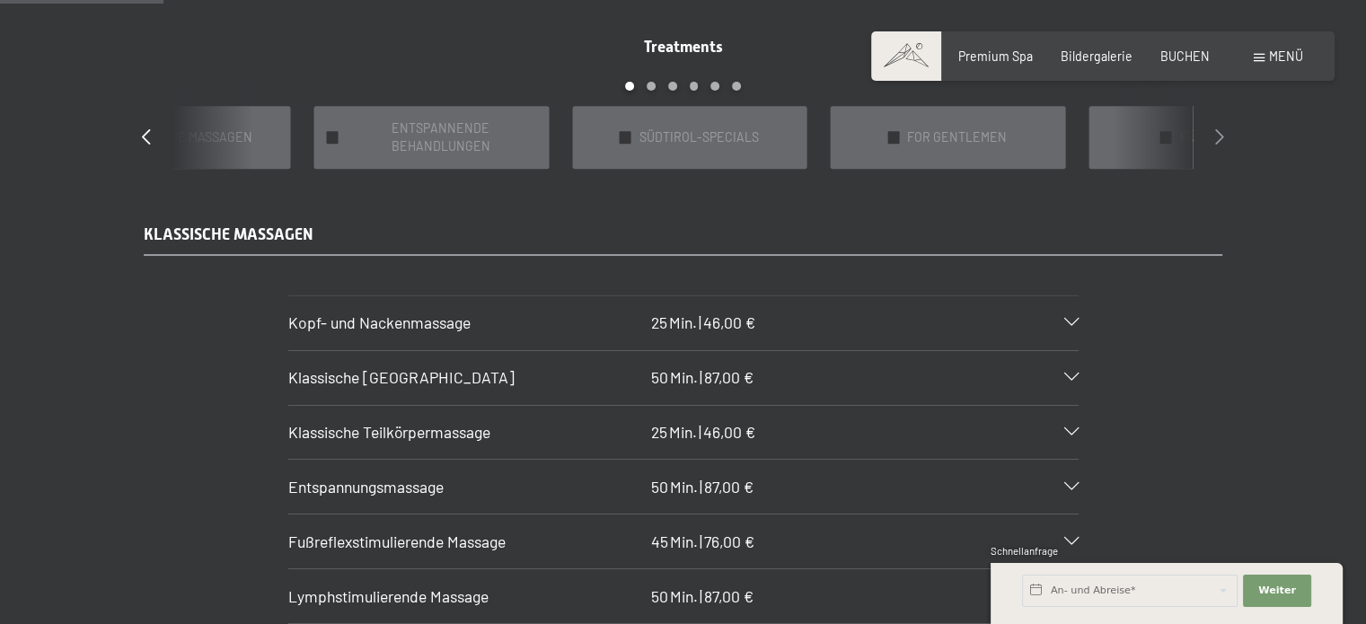
click at [1221, 128] on icon at bounding box center [1219, 136] width 9 height 16
click at [250, 131] on div "✓ RHEA COSMETICS" at bounding box center [173, 137] width 234 height 63
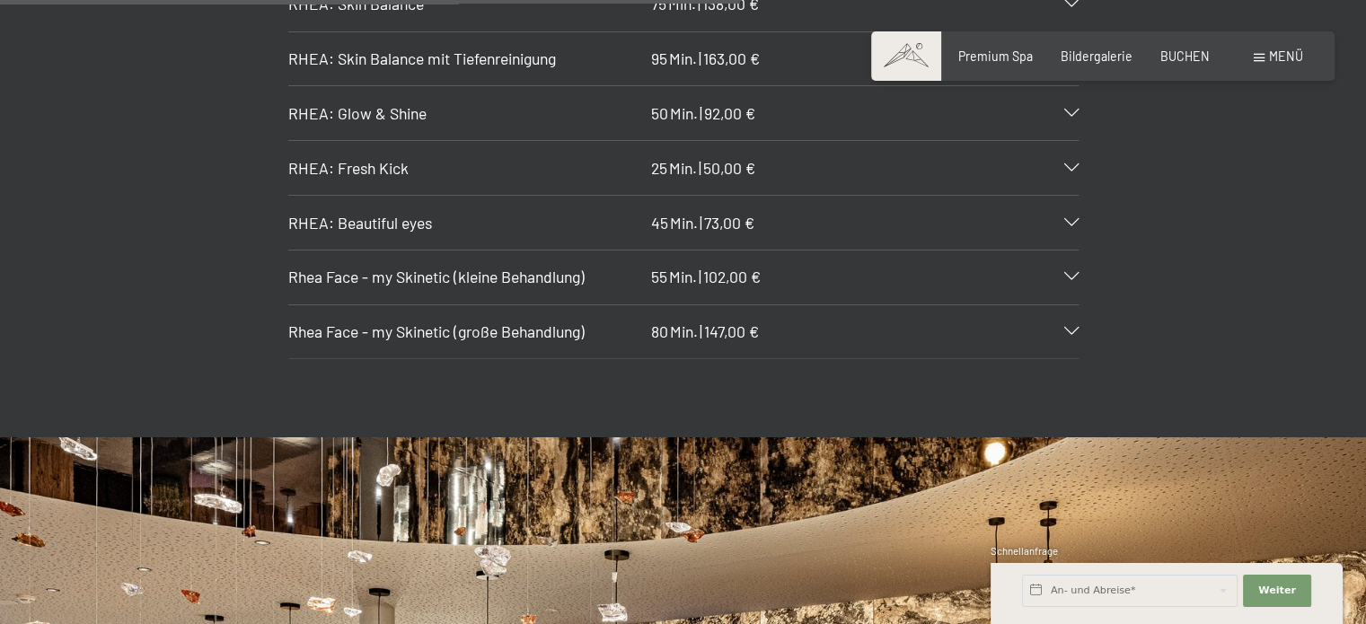
scroll to position [0, 0]
